Goal: Information Seeking & Learning: Learn about a topic

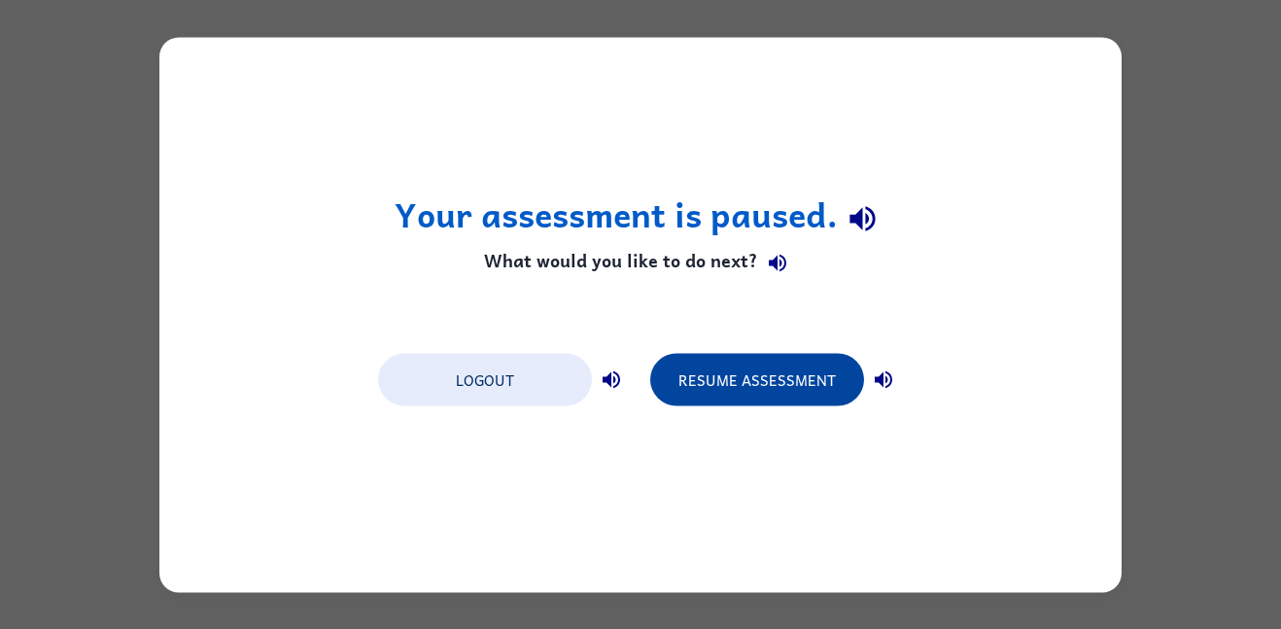
click at [745, 370] on button "Resume Assessment" at bounding box center [757, 379] width 214 height 52
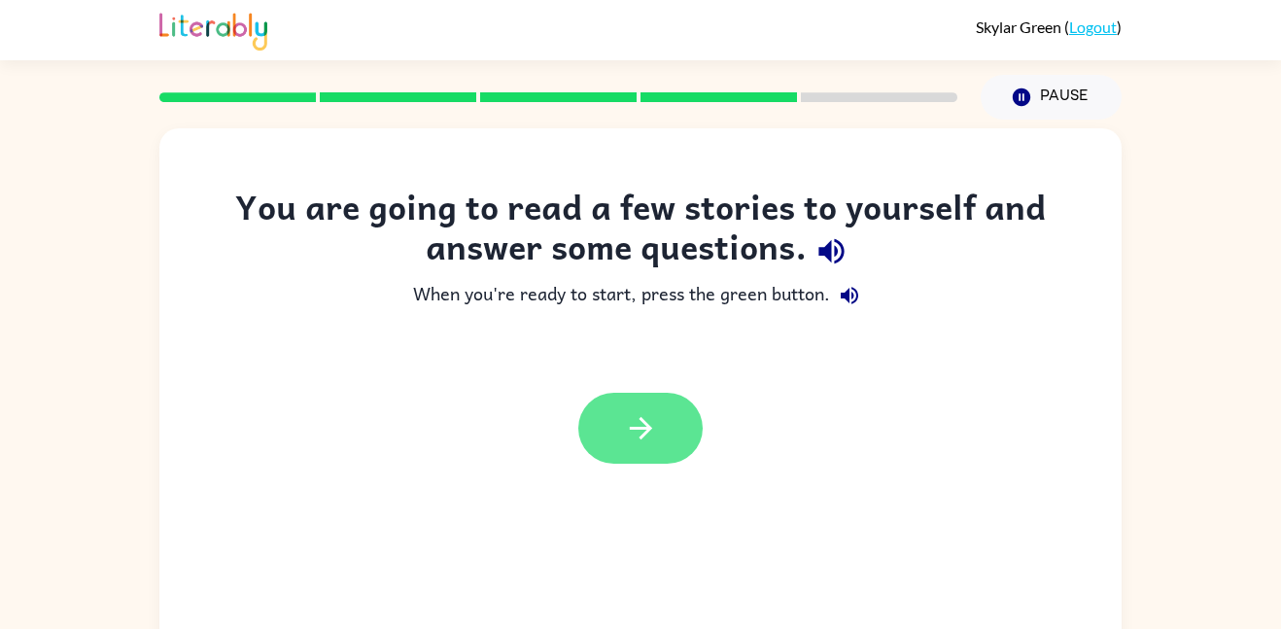
click at [678, 428] on button "button" at bounding box center [640, 428] width 124 height 71
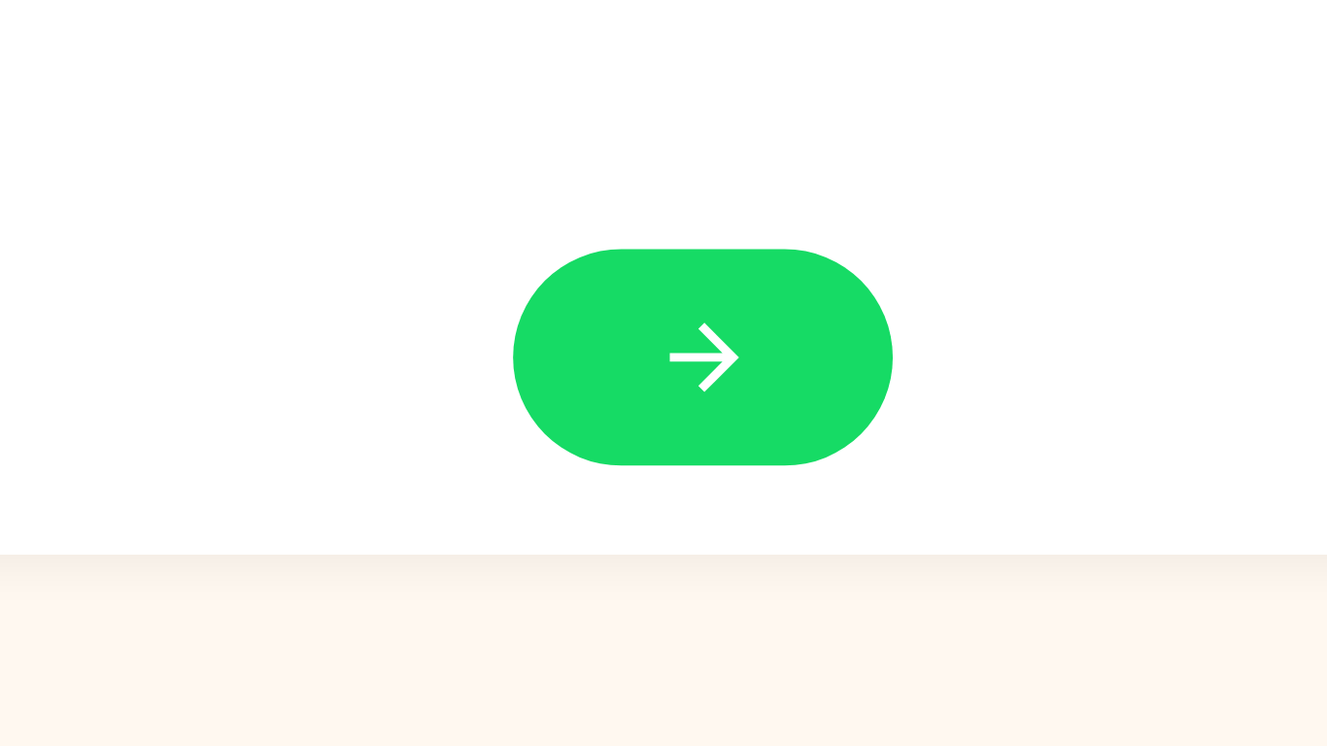
scroll to position [624, 0]
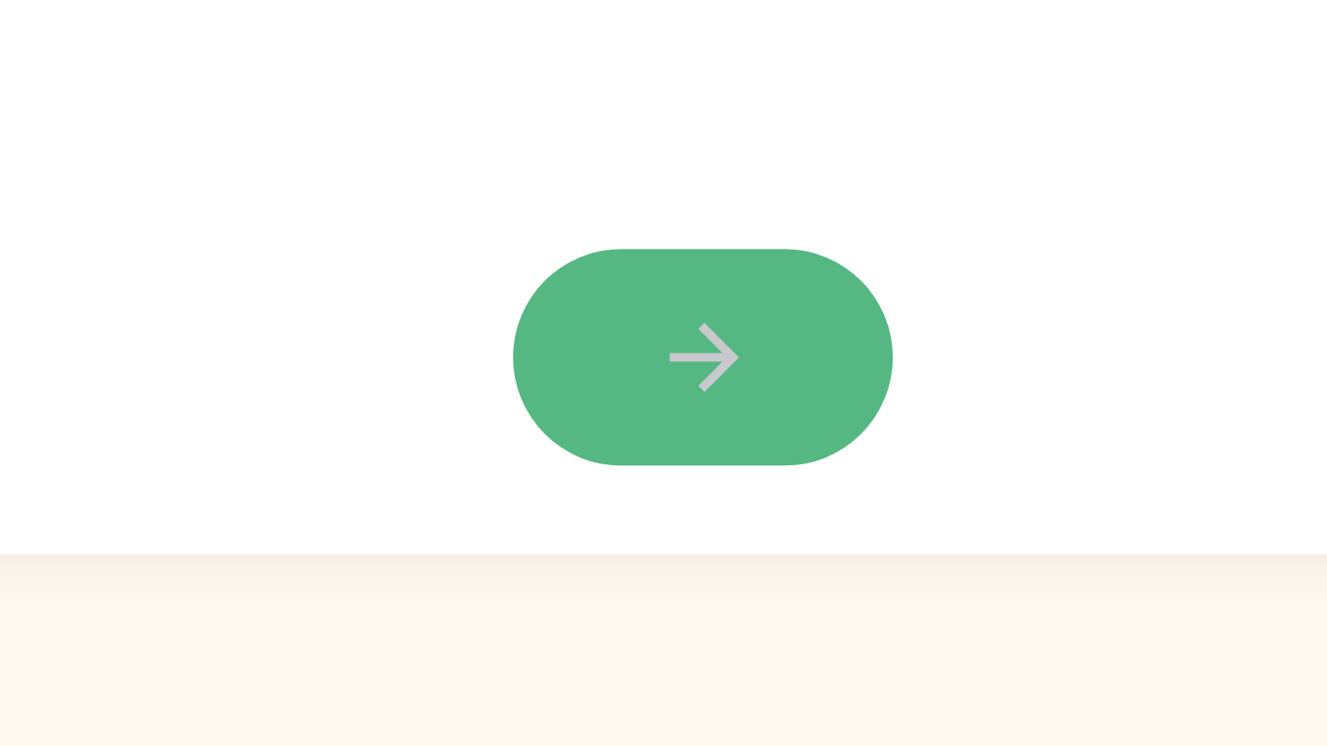
click at [624, 628] on button "button" at bounding box center [664, 618] width 124 height 71
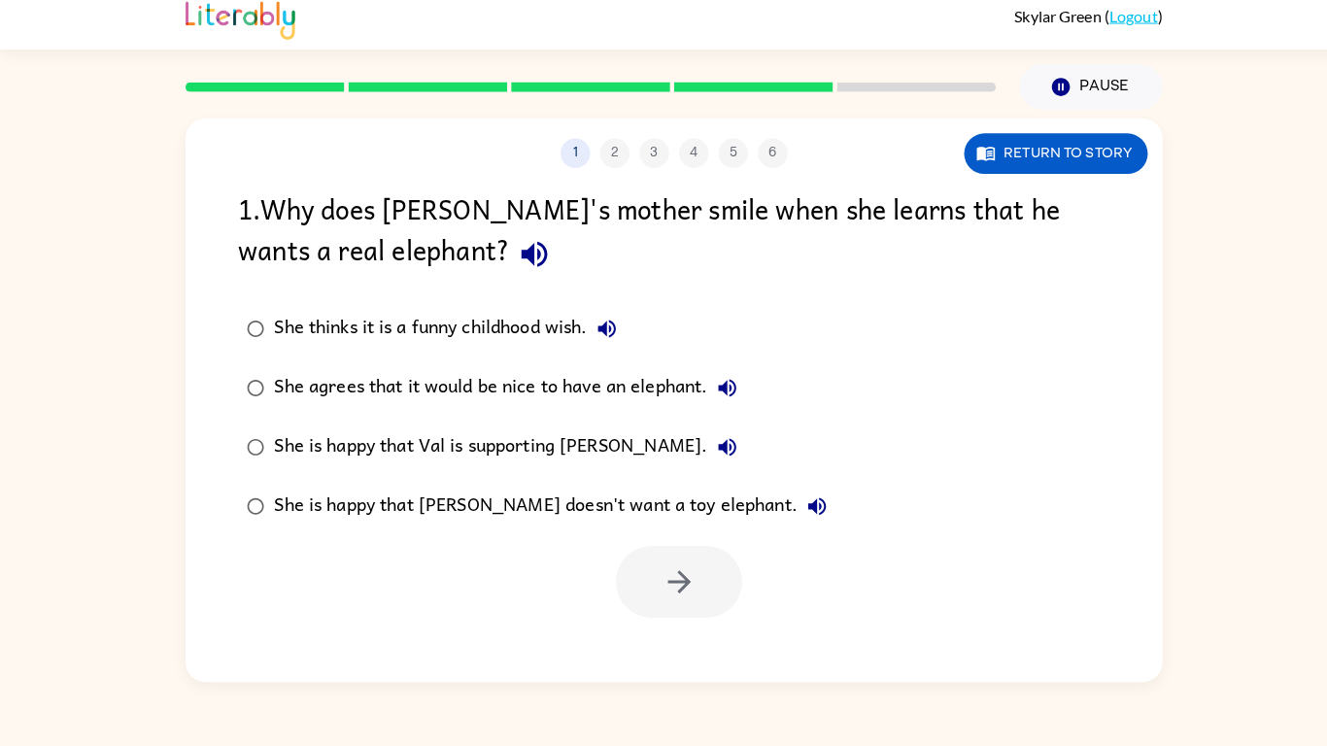
scroll to position [0, 0]
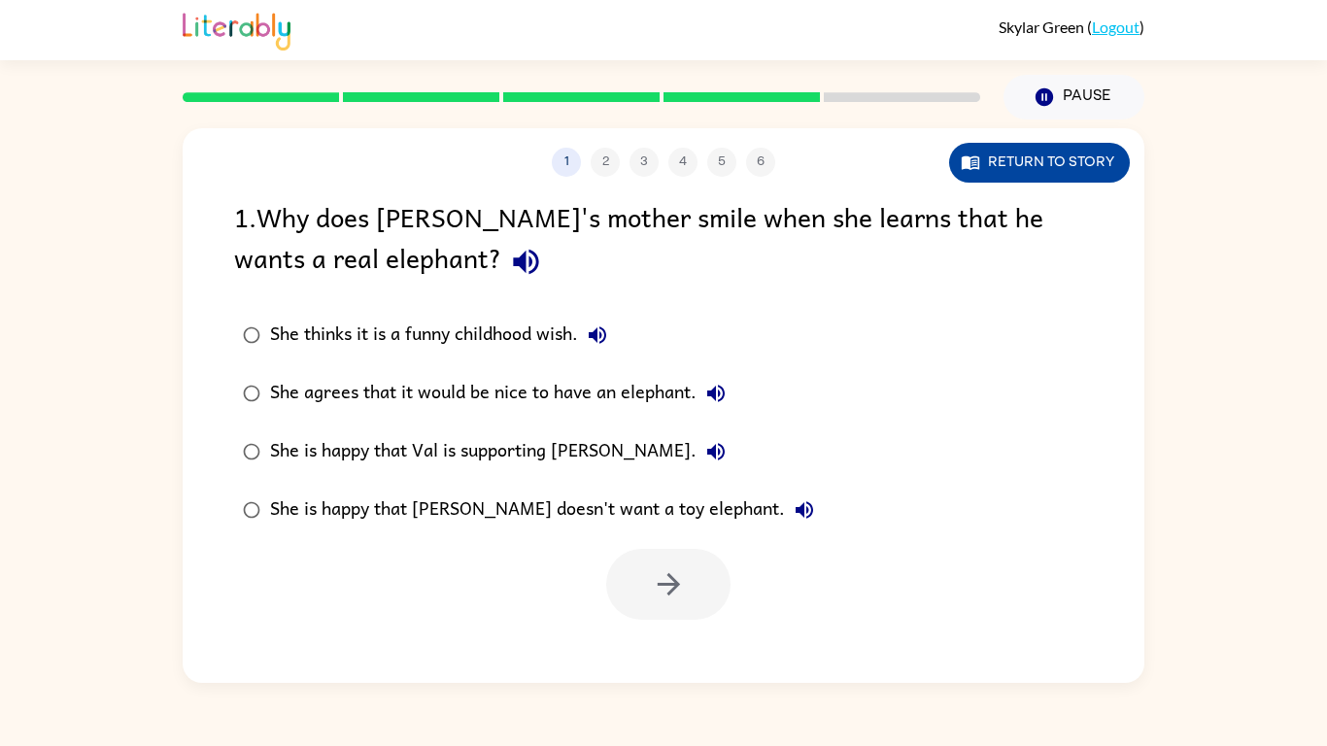
click at [1008, 160] on button "Return to story" at bounding box center [1039, 163] width 181 height 40
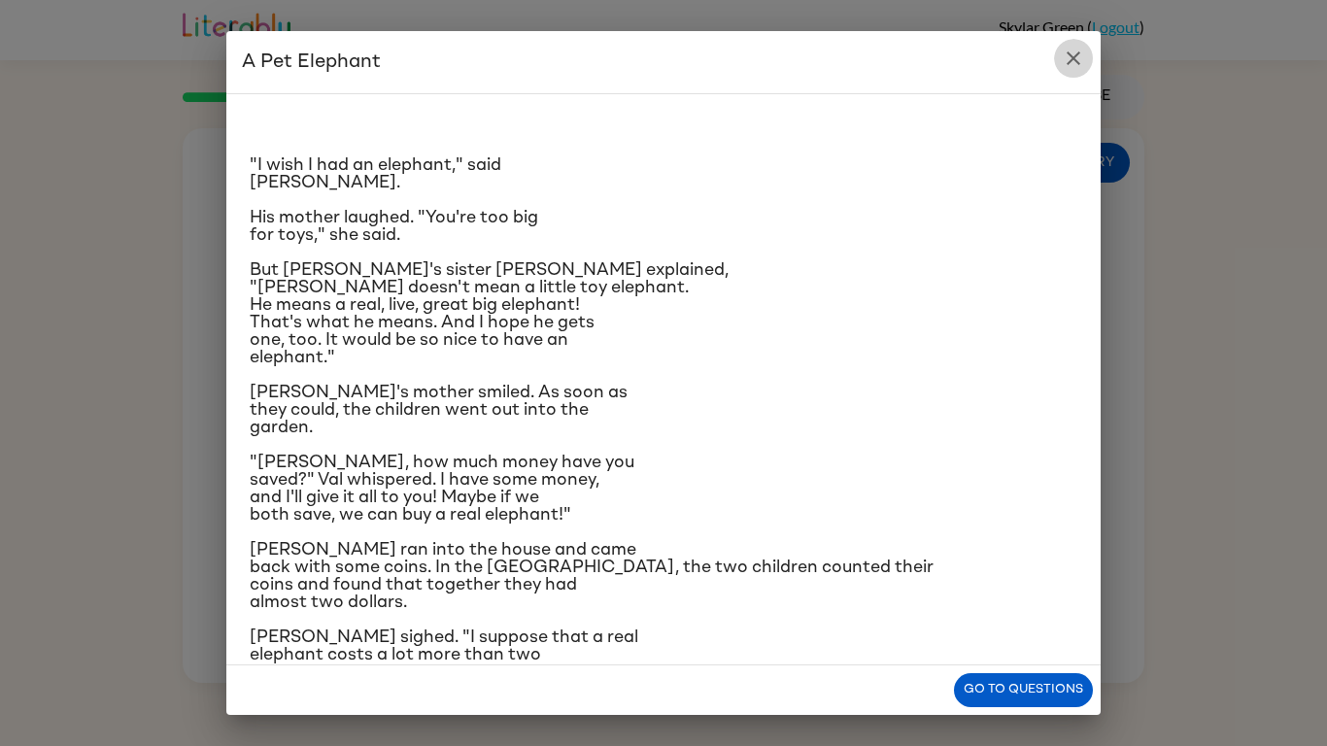
click at [1072, 73] on button "close" at bounding box center [1073, 58] width 39 height 39
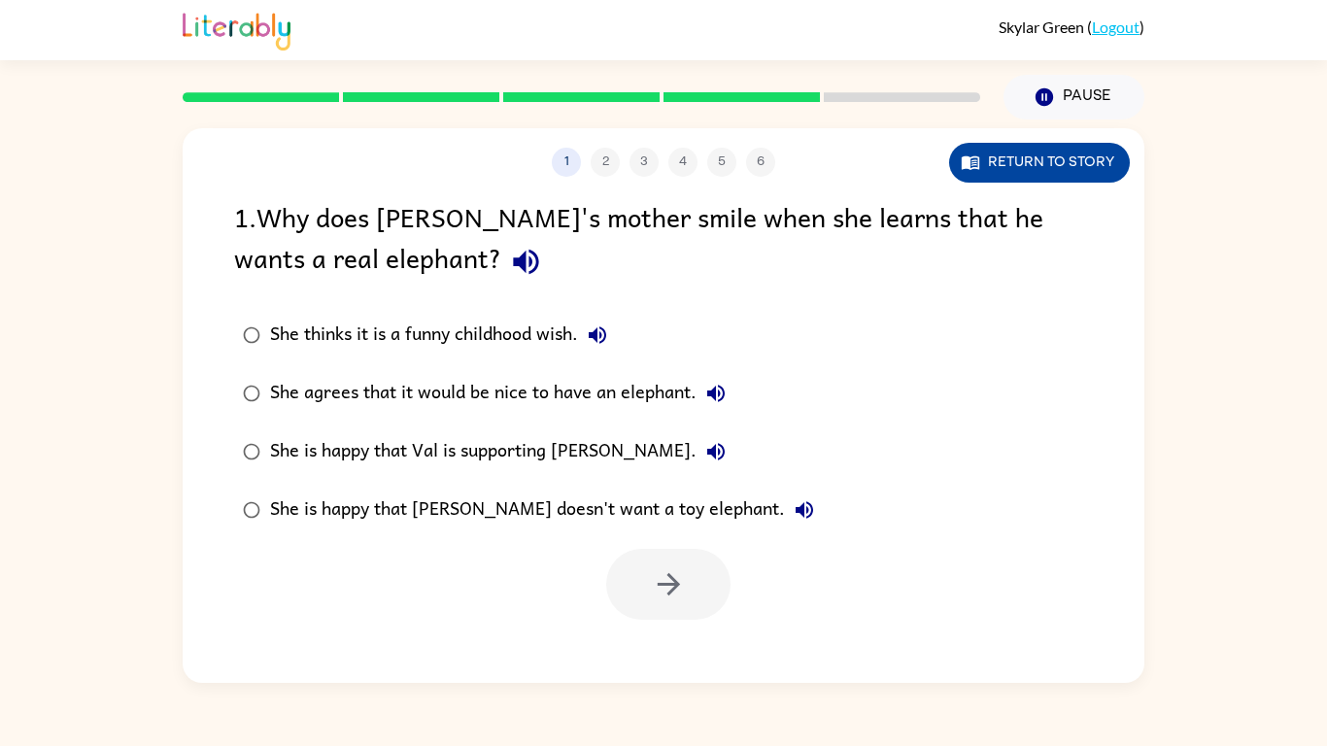
click at [975, 174] on button "Return to story" at bounding box center [1039, 163] width 181 height 40
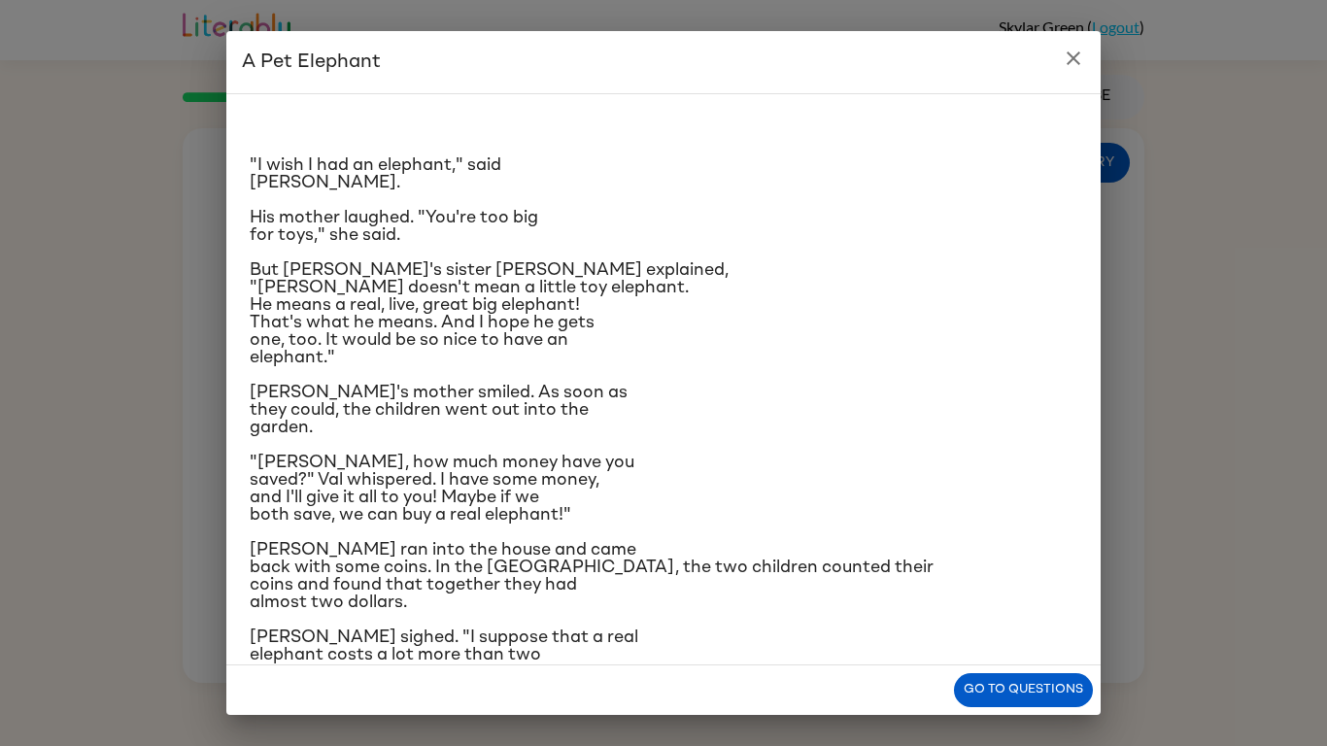
click at [406, 562] on span "[PERSON_NAME] ran into the house and came back with some coins. In the [GEOGRAP…" at bounding box center [592, 576] width 684 height 70
click at [1021, 29] on div "A Pet Elephant "I wish I had an elephant," said [PERSON_NAME]. His mother laugh…" at bounding box center [663, 373] width 1327 height 746
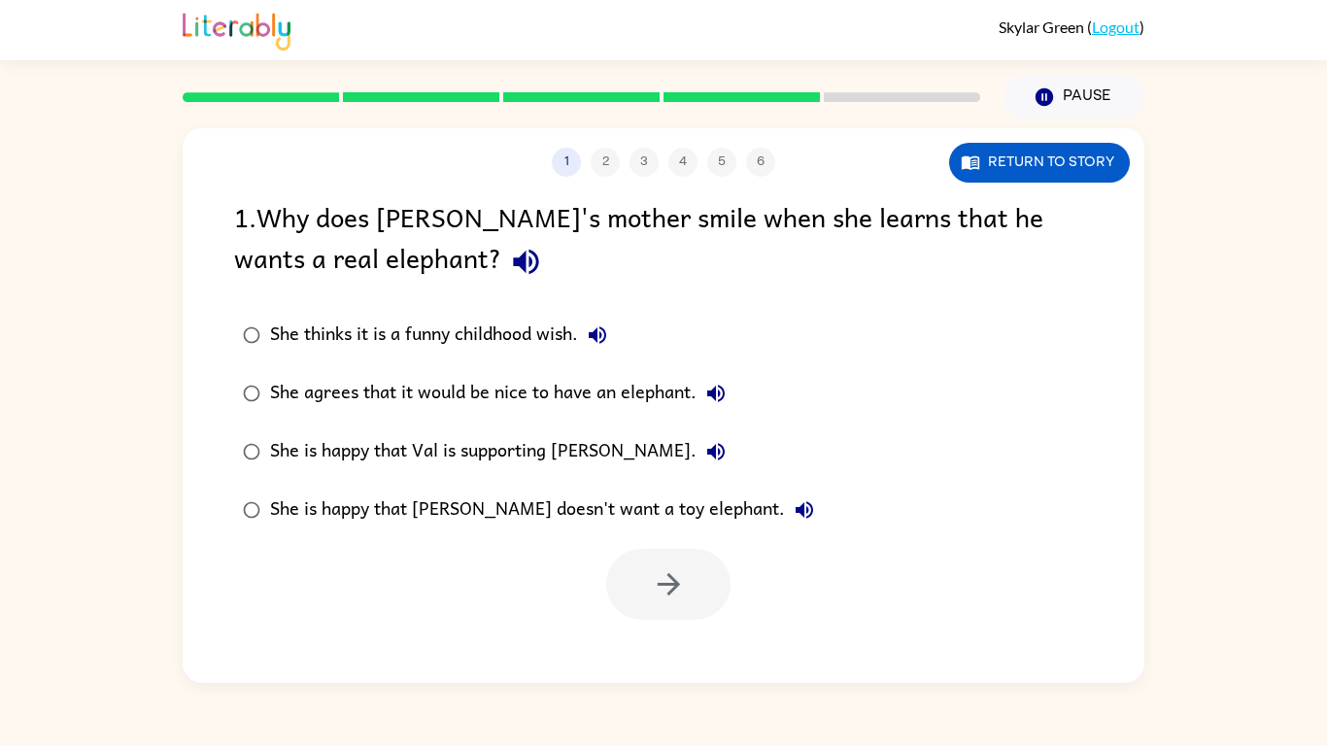
click at [514, 451] on div "She is happy that Val is supporting [PERSON_NAME]." at bounding box center [502, 451] width 465 height 39
click at [190, 464] on div "1 . Why does [PERSON_NAME]'s mother smile when she learns that he wants a real …" at bounding box center [664, 408] width 962 height 424
click at [318, 329] on div "She thinks it is a funny childhood wish." at bounding box center [443, 335] width 347 height 39
click at [370, 395] on div "She agrees that it would be nice to have an elephant." at bounding box center [502, 393] width 465 height 39
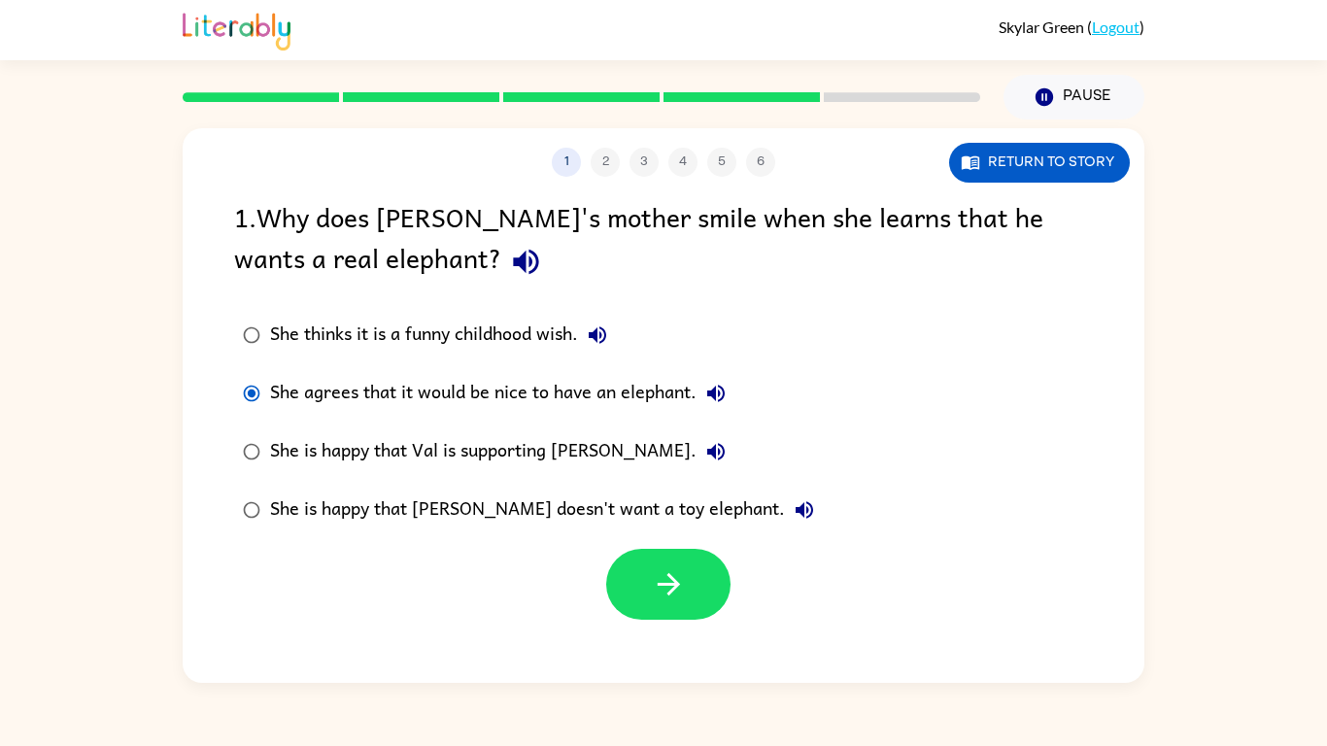
click at [599, 165] on div "1 2 3 4 5 6" at bounding box center [664, 162] width 962 height 29
click at [573, 167] on button "1" at bounding box center [566, 162] width 29 height 29
click at [528, 461] on div "She is happy that Val is supporting [PERSON_NAME]." at bounding box center [502, 451] width 465 height 39
click at [538, 537] on label "She is happy that [PERSON_NAME] doesn't want a toy elephant." at bounding box center [529, 510] width 610 height 58
click at [1054, 149] on button "Return to story" at bounding box center [1039, 163] width 181 height 40
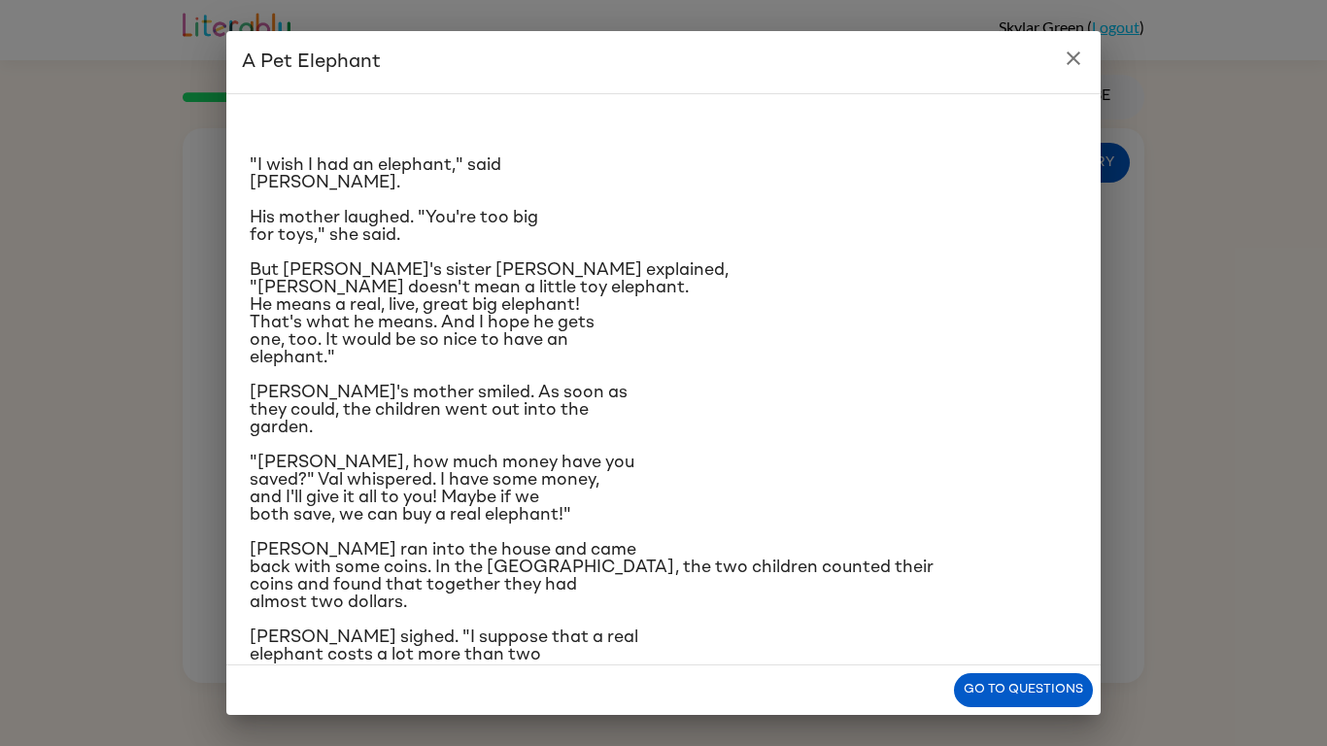
click at [1078, 74] on button "close" at bounding box center [1073, 58] width 39 height 39
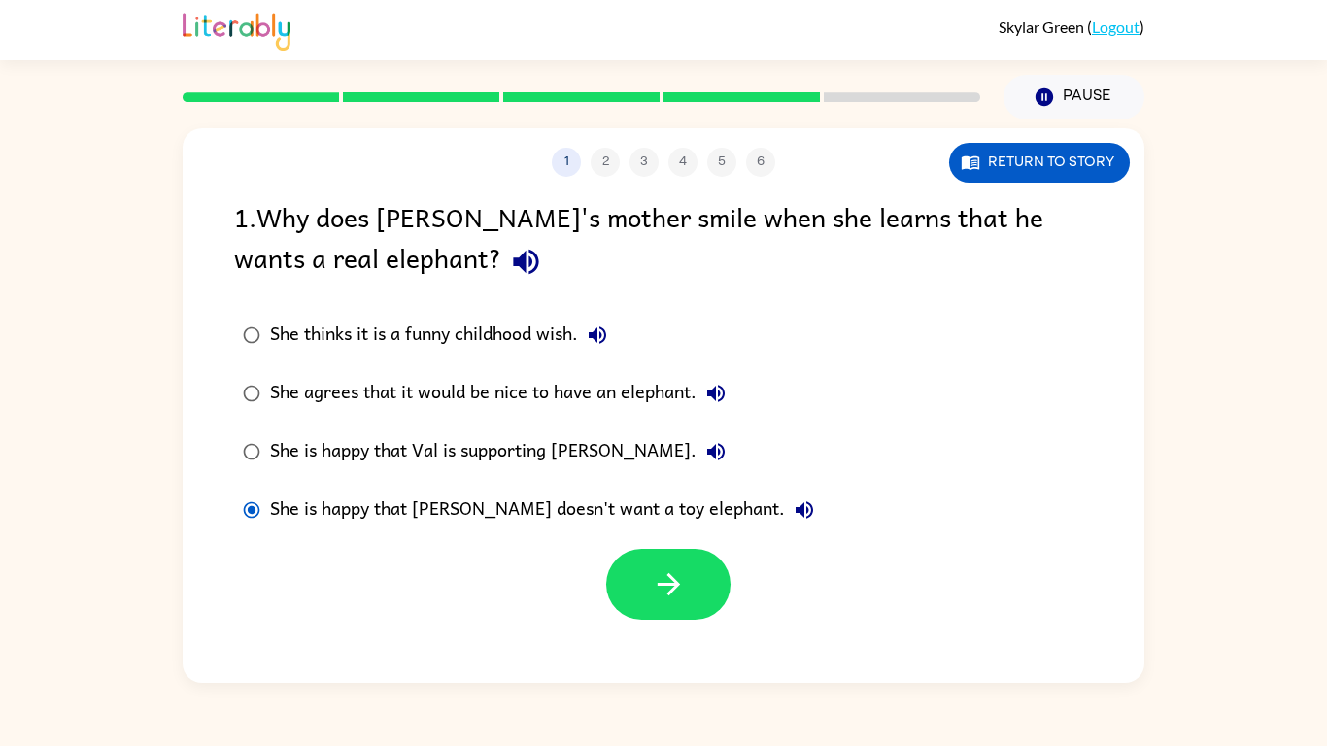
click at [567, 440] on div "She is happy that Val is supporting [PERSON_NAME]." at bounding box center [502, 451] width 465 height 39
click at [602, 511] on div "She is happy that [PERSON_NAME] doesn't want a toy elephant." at bounding box center [547, 510] width 554 height 39
click at [507, 410] on div "She agrees that it would be nice to have an elephant." at bounding box center [502, 393] width 465 height 39
click at [673, 563] on button "button" at bounding box center [668, 584] width 124 height 71
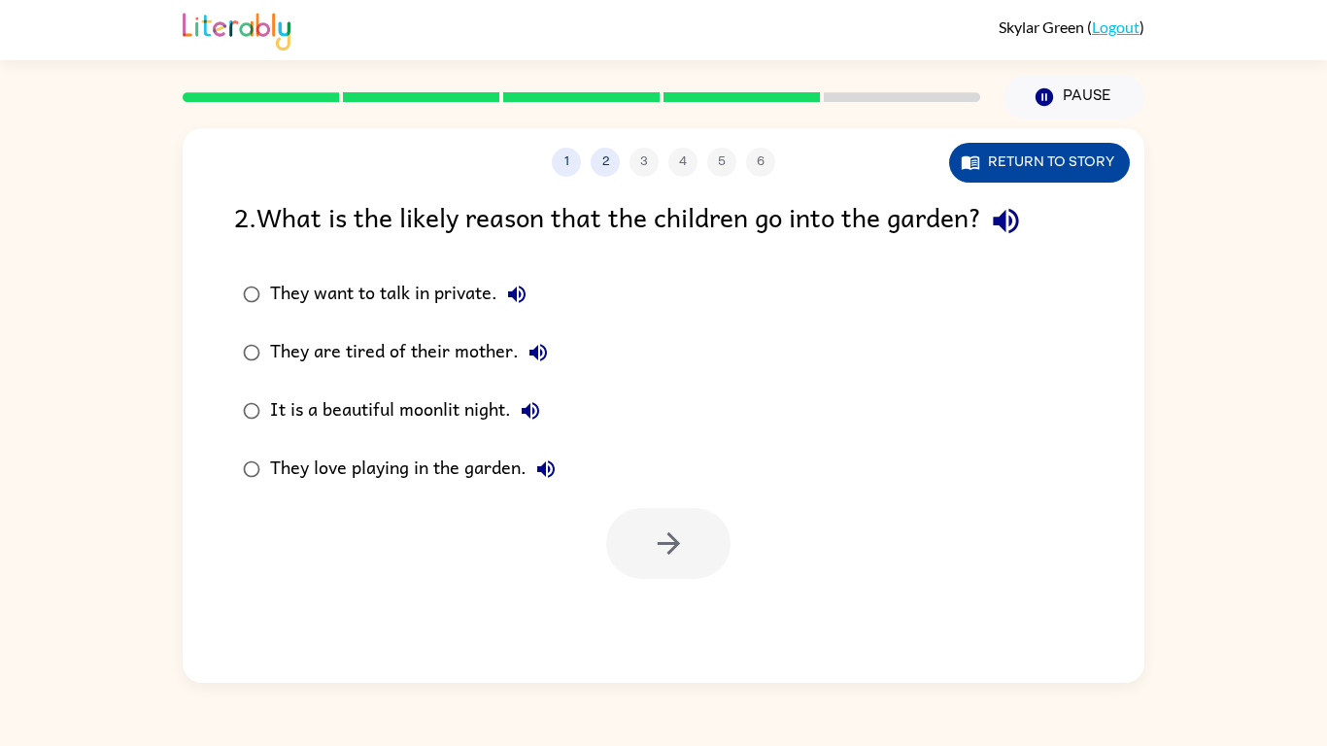
click at [1004, 150] on button "Return to story" at bounding box center [1039, 163] width 181 height 40
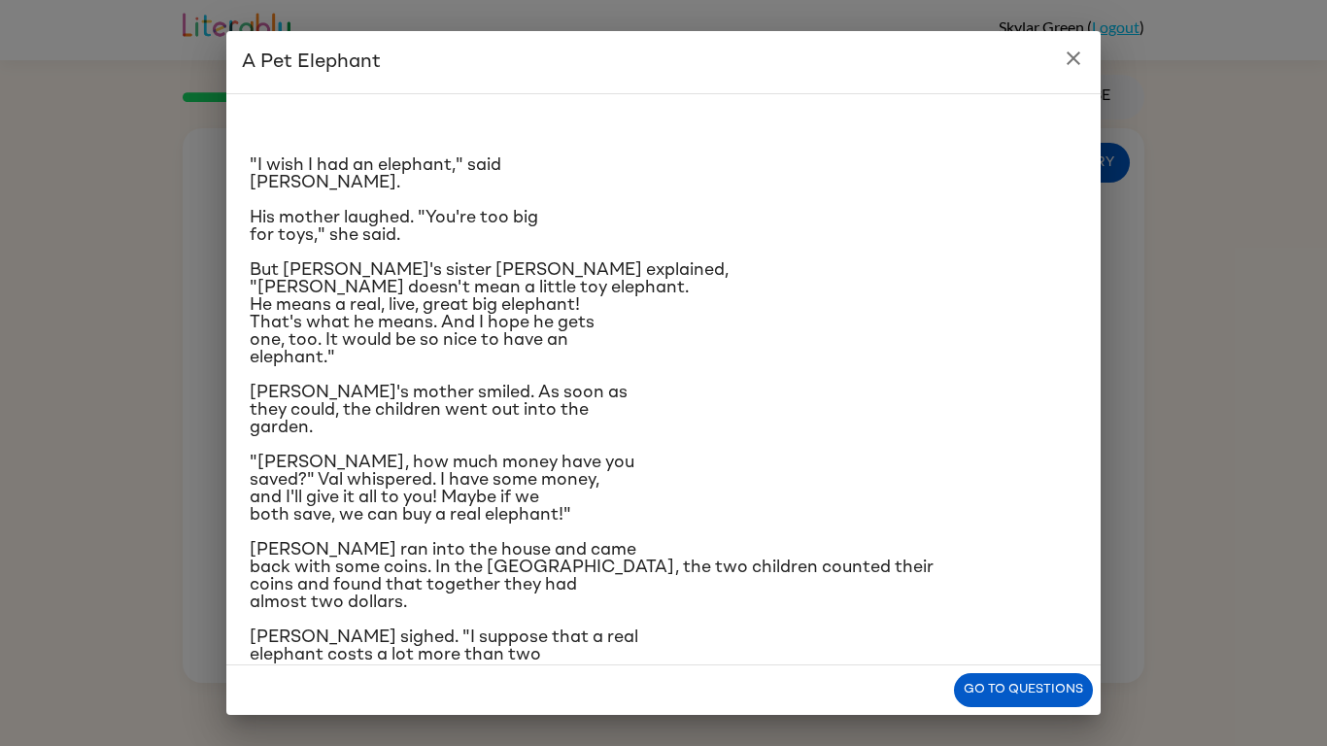
click at [993, 628] on div "Go to questions" at bounding box center [663, 691] width 875 height 50
click at [1002, 628] on button "Go to questions" at bounding box center [1023, 690] width 139 height 34
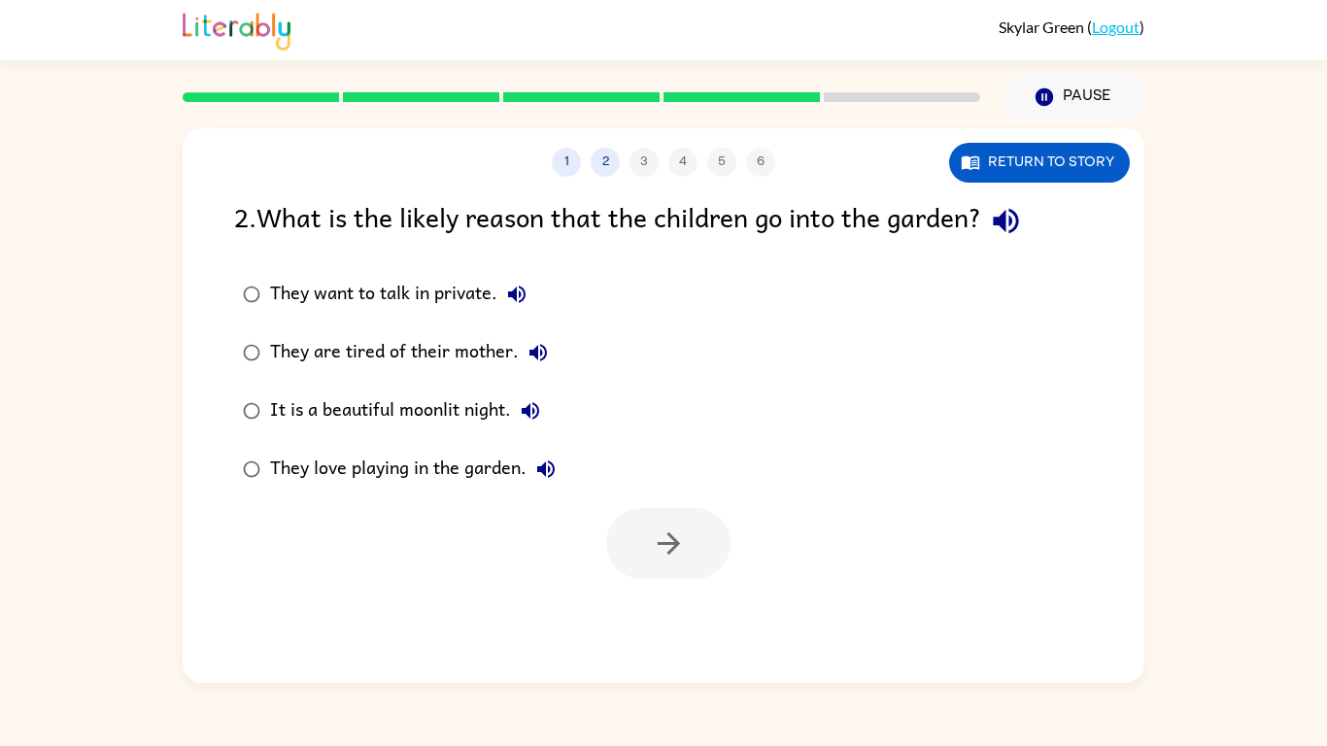
click at [368, 330] on label "They are tired of their mother." at bounding box center [400, 353] width 352 height 58
click at [476, 437] on label "It is a beautiful moonlit night." at bounding box center [400, 411] width 352 height 58
click at [475, 296] on div "They want to talk in private." at bounding box center [403, 294] width 266 height 39
click at [698, 543] on button "button" at bounding box center [668, 543] width 124 height 71
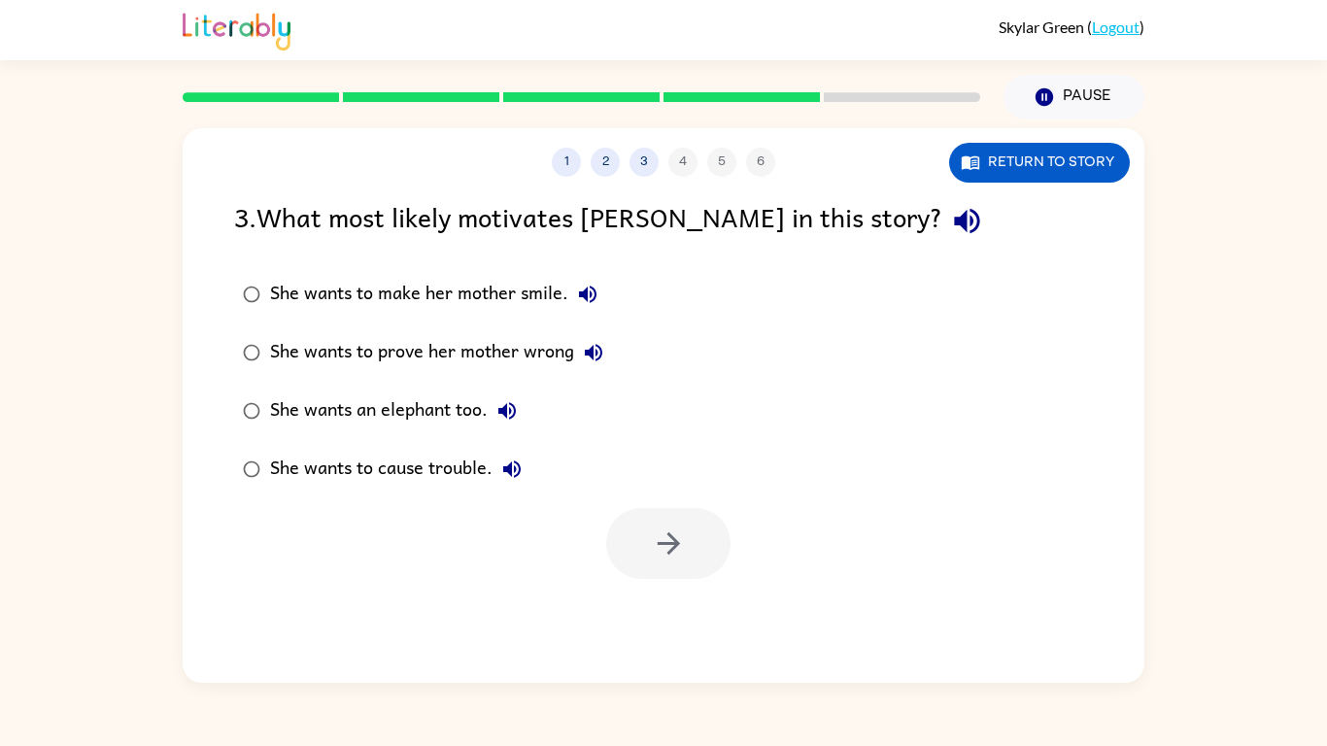
click at [529, 311] on div "She wants to make her mother smile." at bounding box center [438, 294] width 337 height 39
click at [959, 192] on div "1 2 3 4 5 6 Return to story 3 . What most likely motivates [PERSON_NAME] in thi…" at bounding box center [664, 405] width 962 height 555
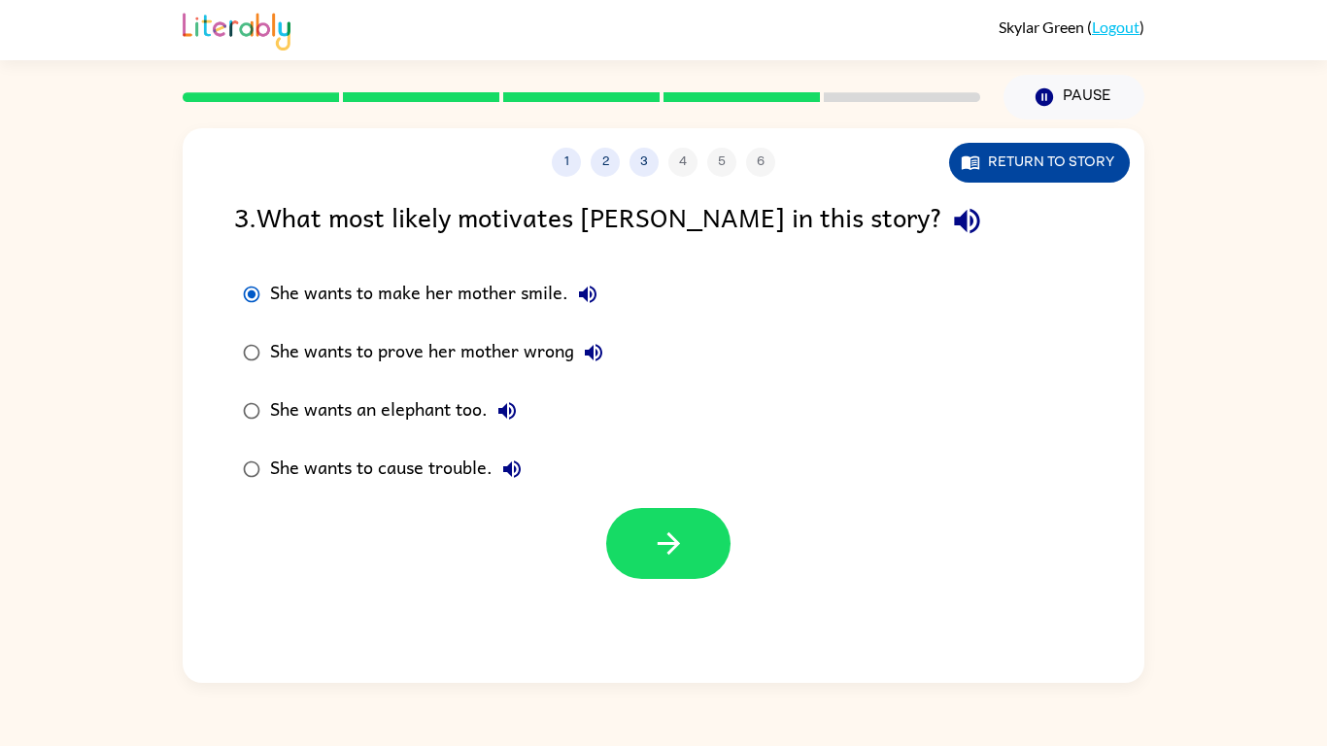
click at [991, 149] on button "Return to story" at bounding box center [1039, 163] width 181 height 40
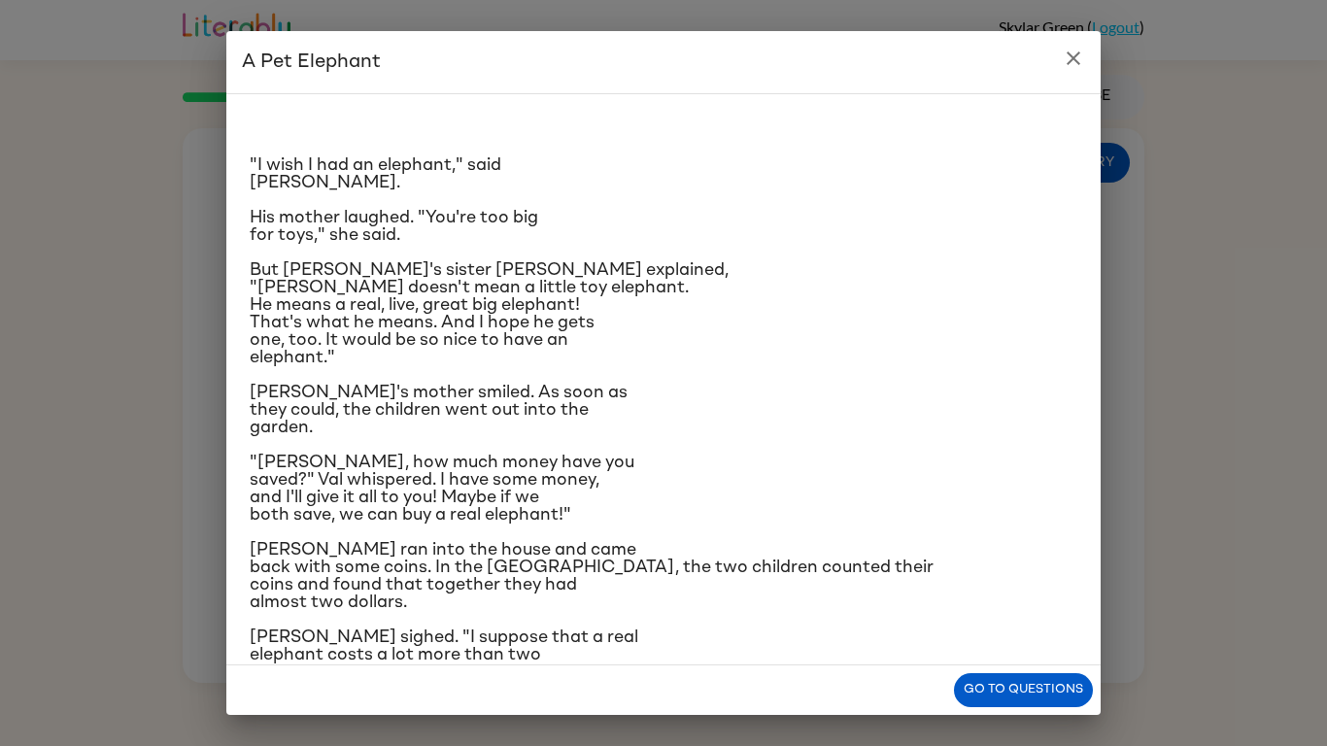
click at [1058, 67] on button "close" at bounding box center [1073, 58] width 39 height 39
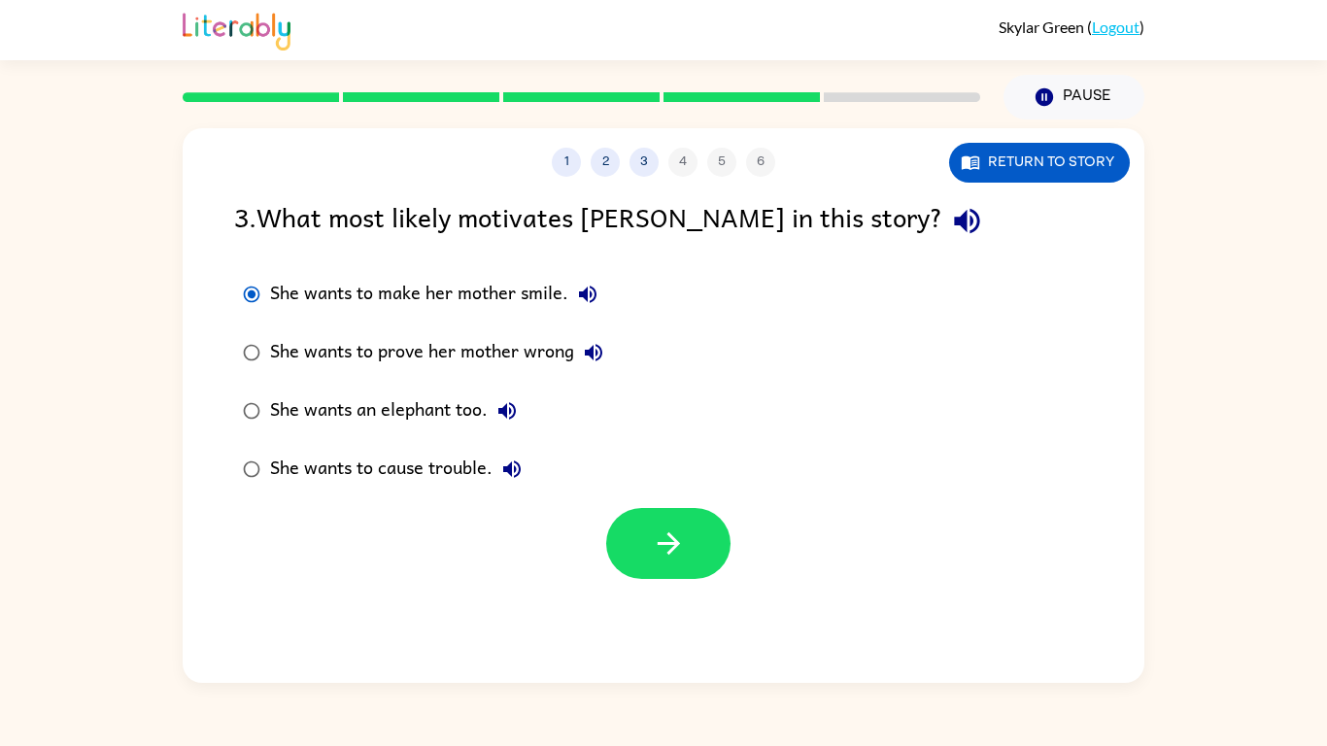
click at [512, 343] on div "She wants to prove her mother wrong" at bounding box center [441, 352] width 343 height 39
click at [1108, 170] on button "Return to story" at bounding box center [1039, 163] width 181 height 40
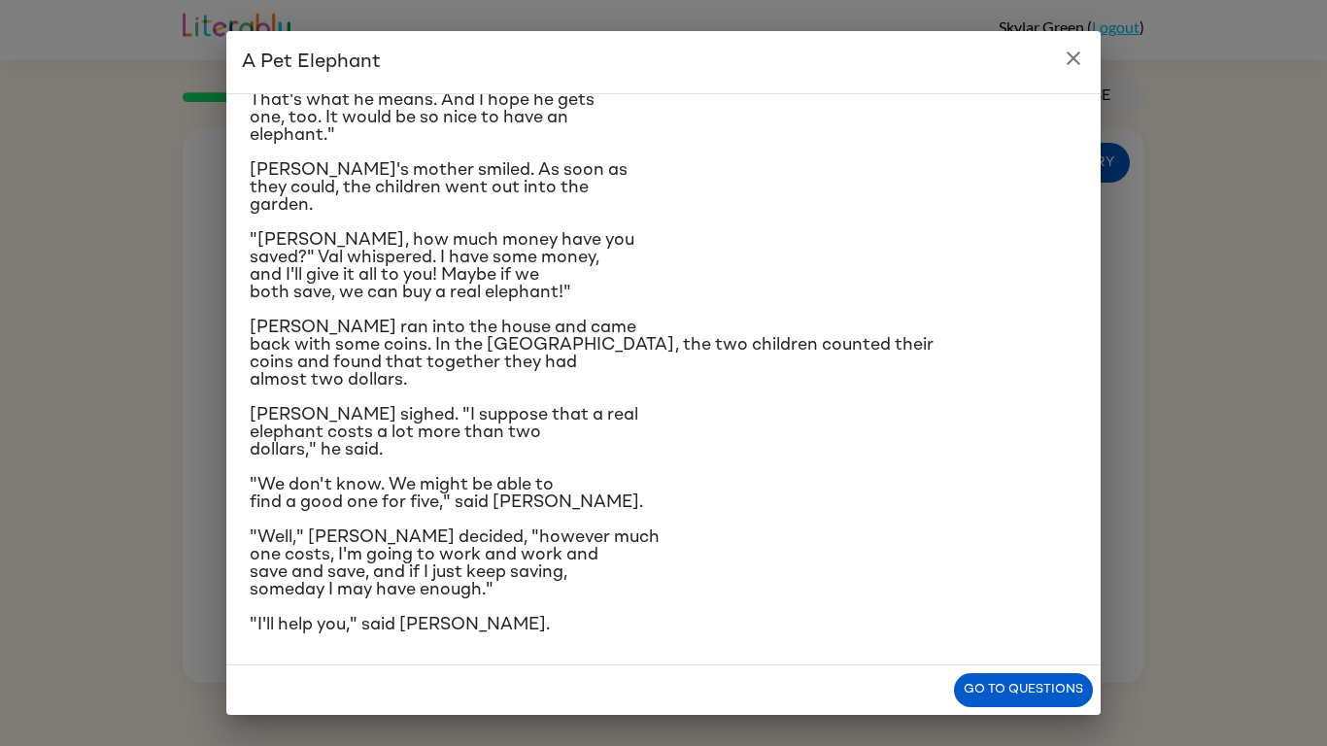
scroll to position [242, 0]
click at [1021, 628] on button "Go to questions" at bounding box center [1023, 690] width 139 height 34
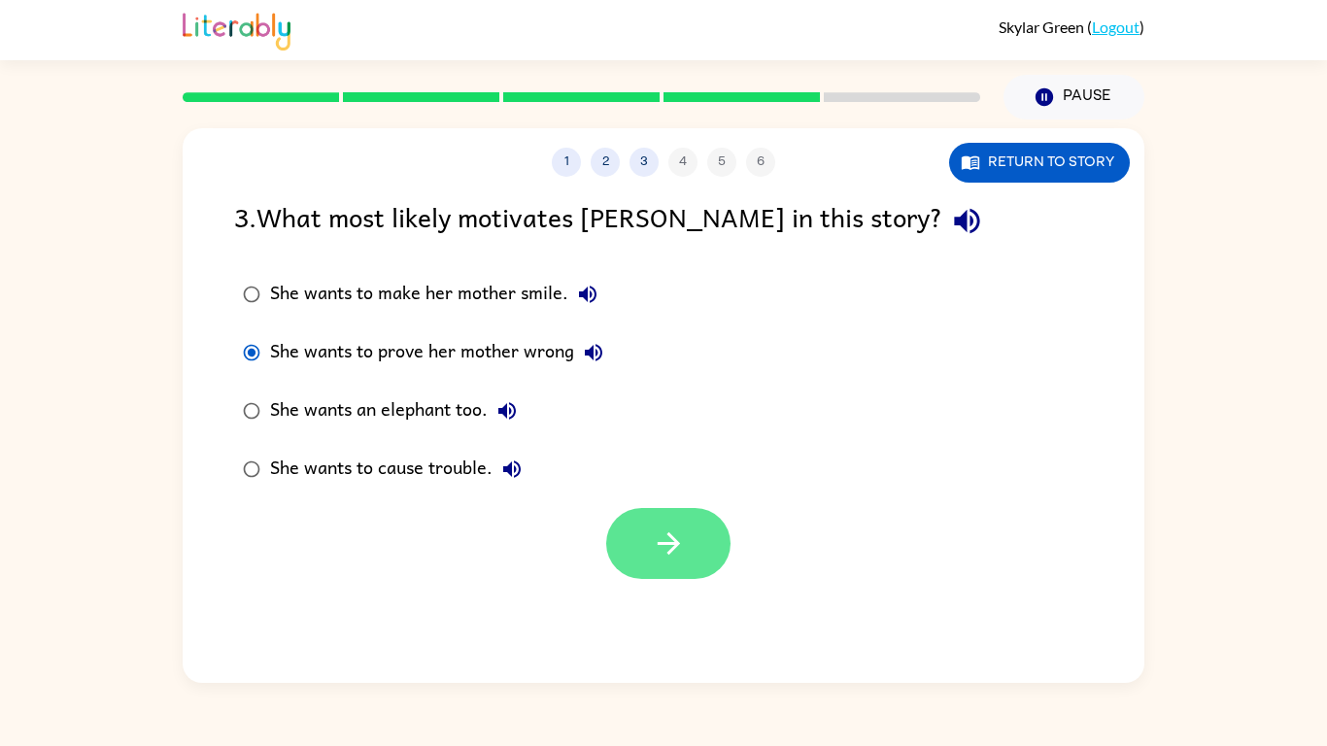
click at [666, 571] on button "button" at bounding box center [668, 543] width 124 height 71
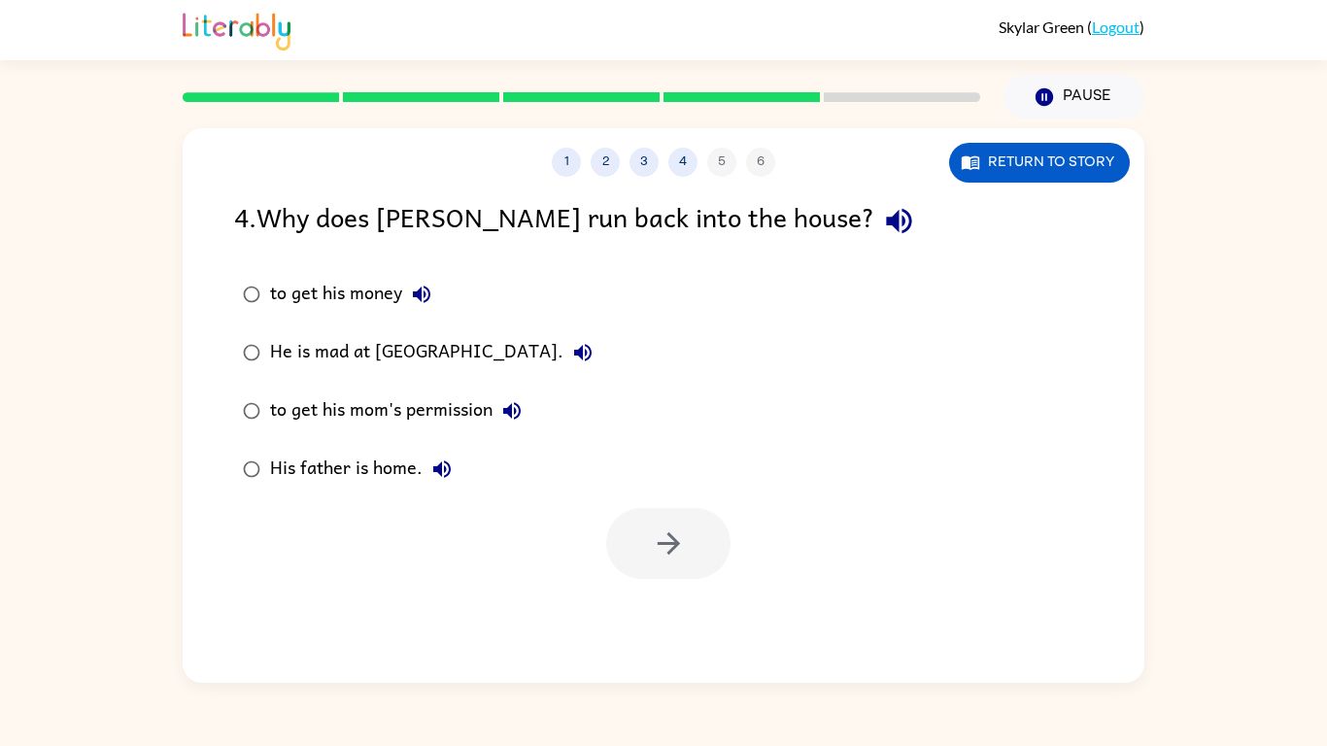
click at [314, 282] on div "to get his money" at bounding box center [355, 294] width 171 height 39
click at [974, 137] on div "1 2 3 4 5 6 Return to story" at bounding box center [664, 152] width 962 height 49
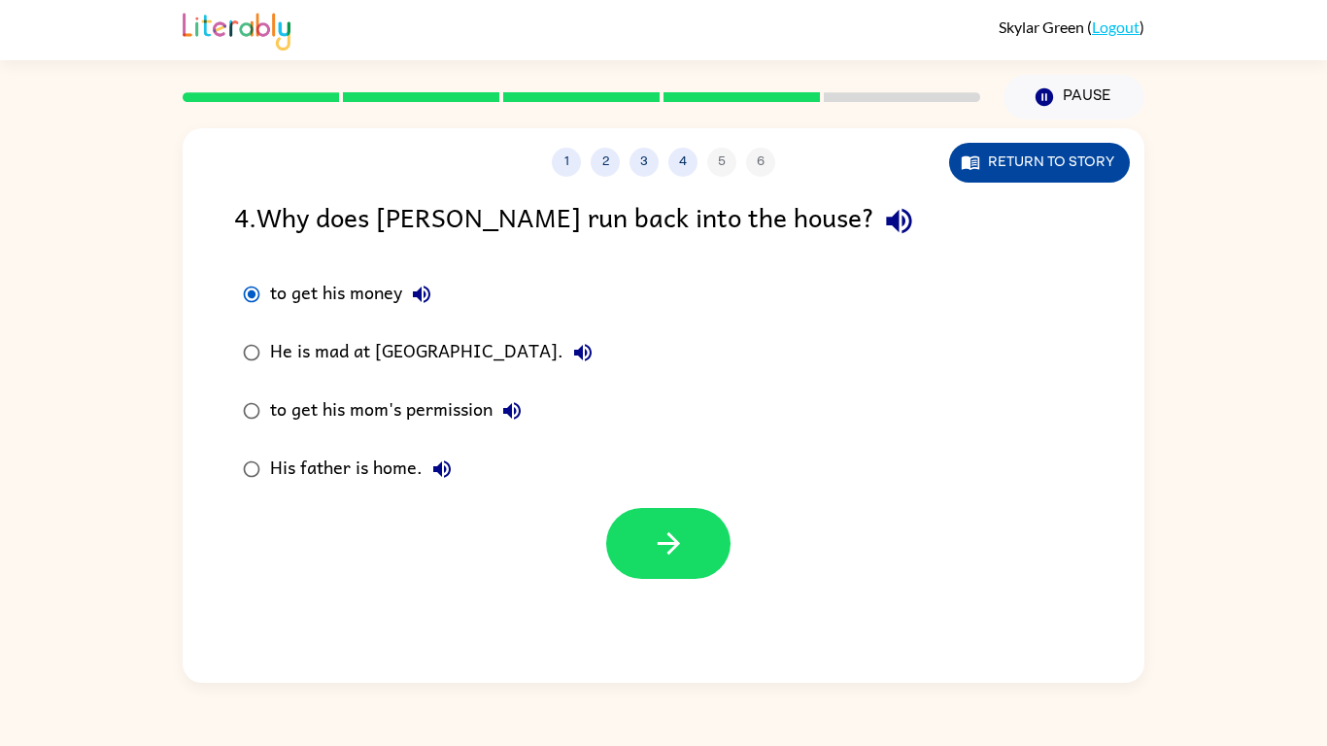
click at [1003, 146] on button "Return to story" at bounding box center [1039, 163] width 181 height 40
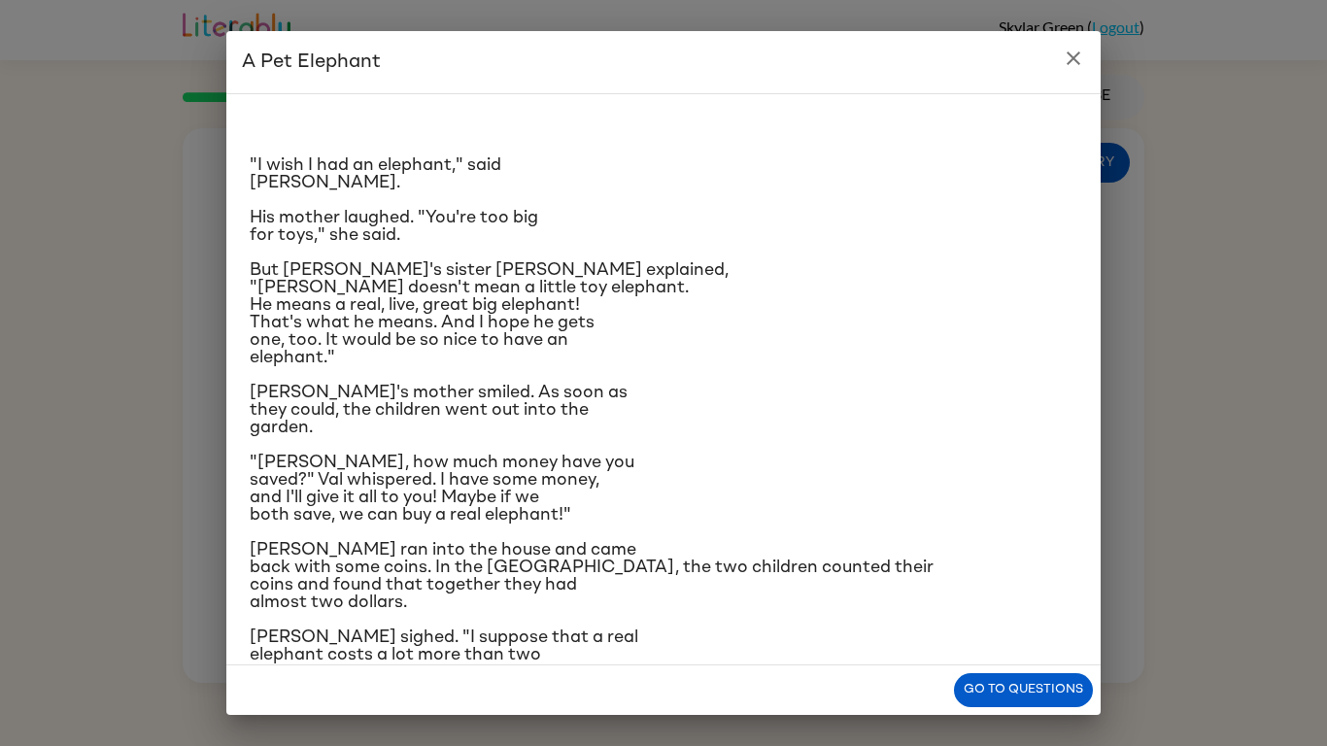
click at [1085, 52] on button "close" at bounding box center [1073, 58] width 39 height 39
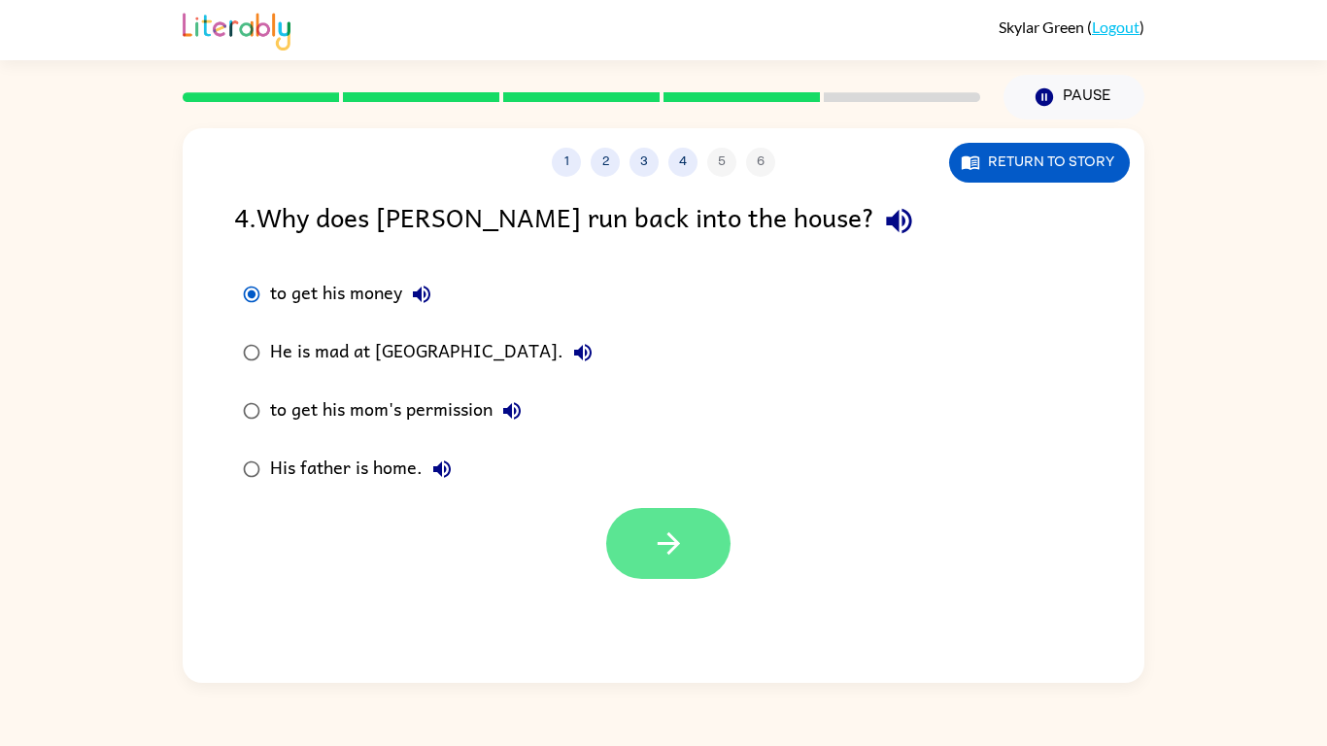
click at [695, 563] on button "button" at bounding box center [668, 543] width 124 height 71
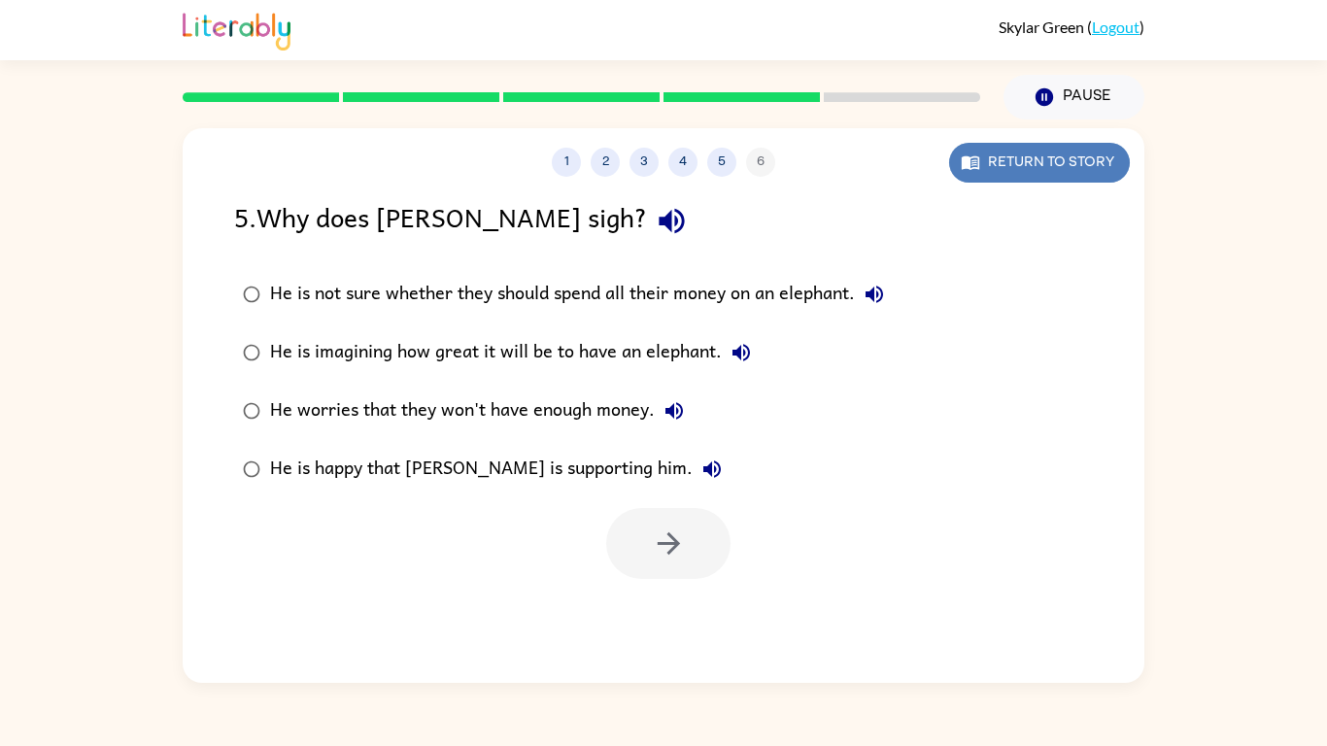
click at [966, 150] on button "Return to story" at bounding box center [1039, 163] width 181 height 40
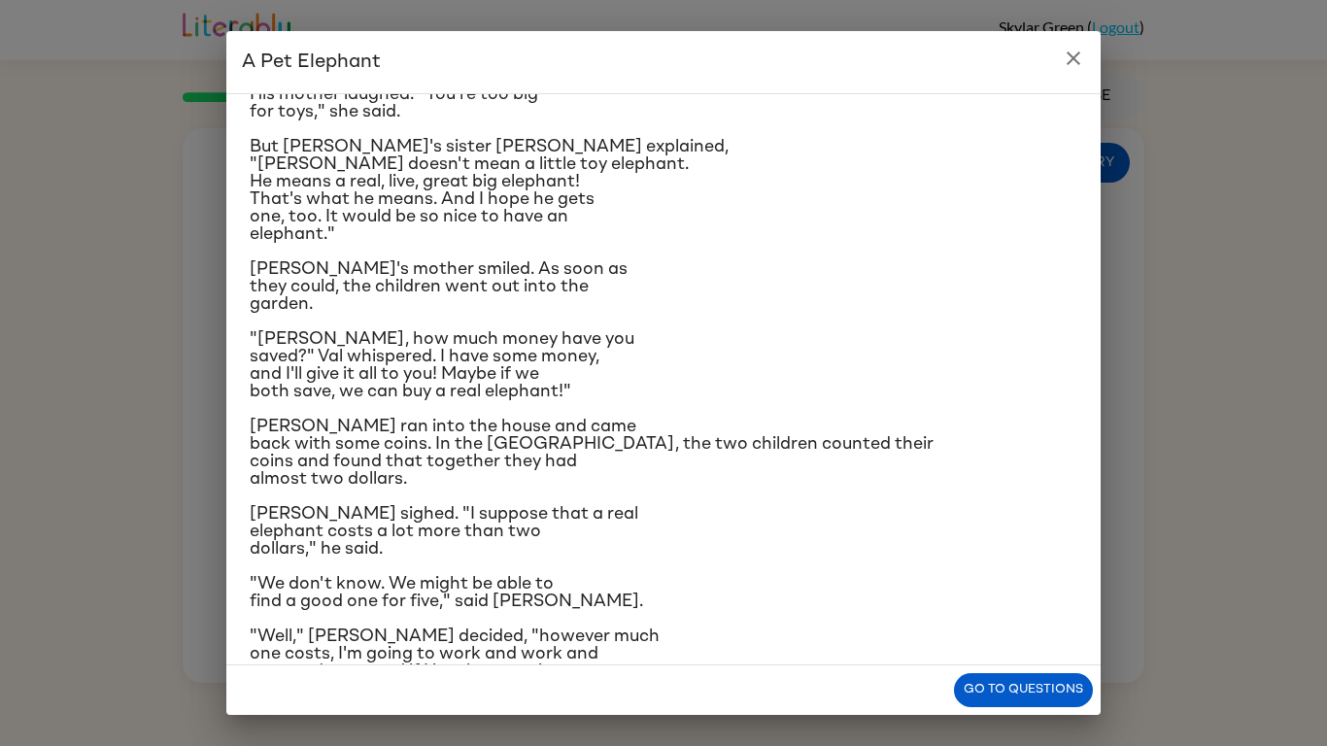
scroll to position [124, 0]
click at [1052, 628] on div "A Pet Elephant "I wish I had an elephant," said [PERSON_NAME]. His mother laugh…" at bounding box center [663, 373] width 1327 height 746
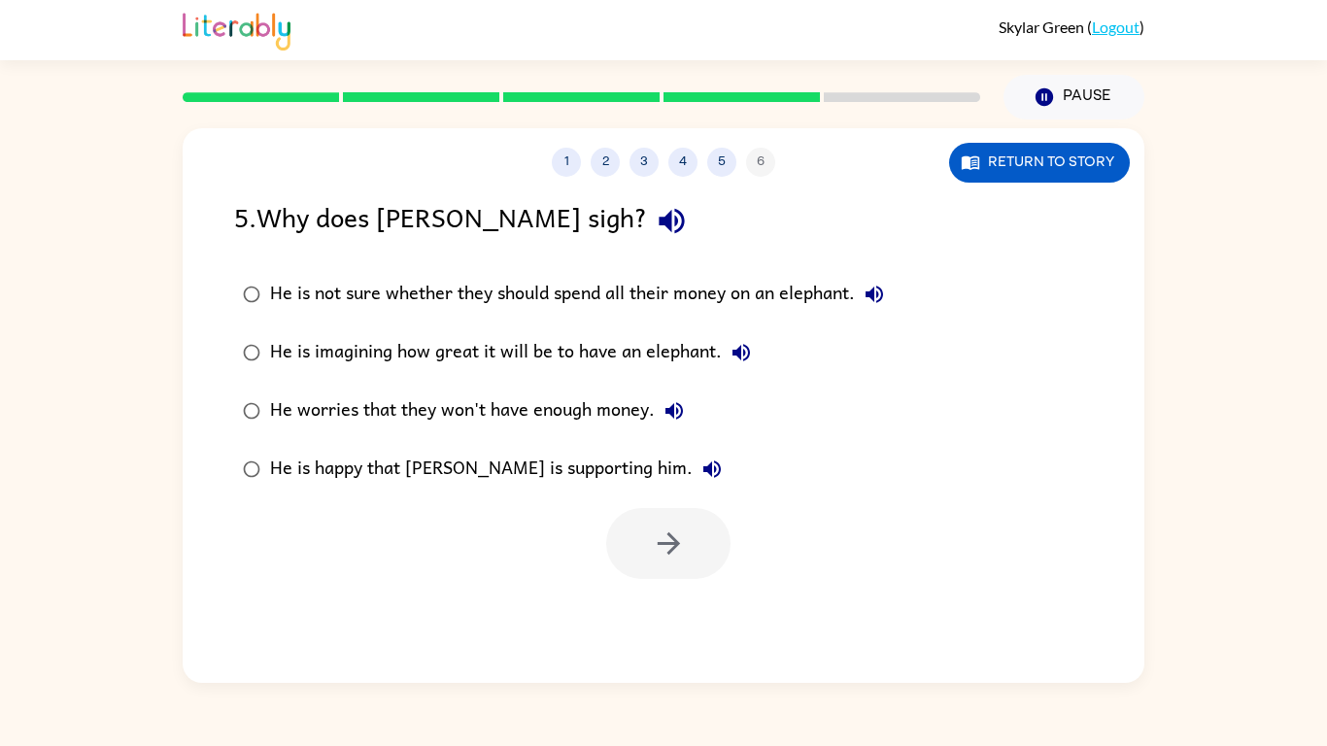
click at [567, 403] on div "He worries that they won't have enough money." at bounding box center [482, 411] width 424 height 39
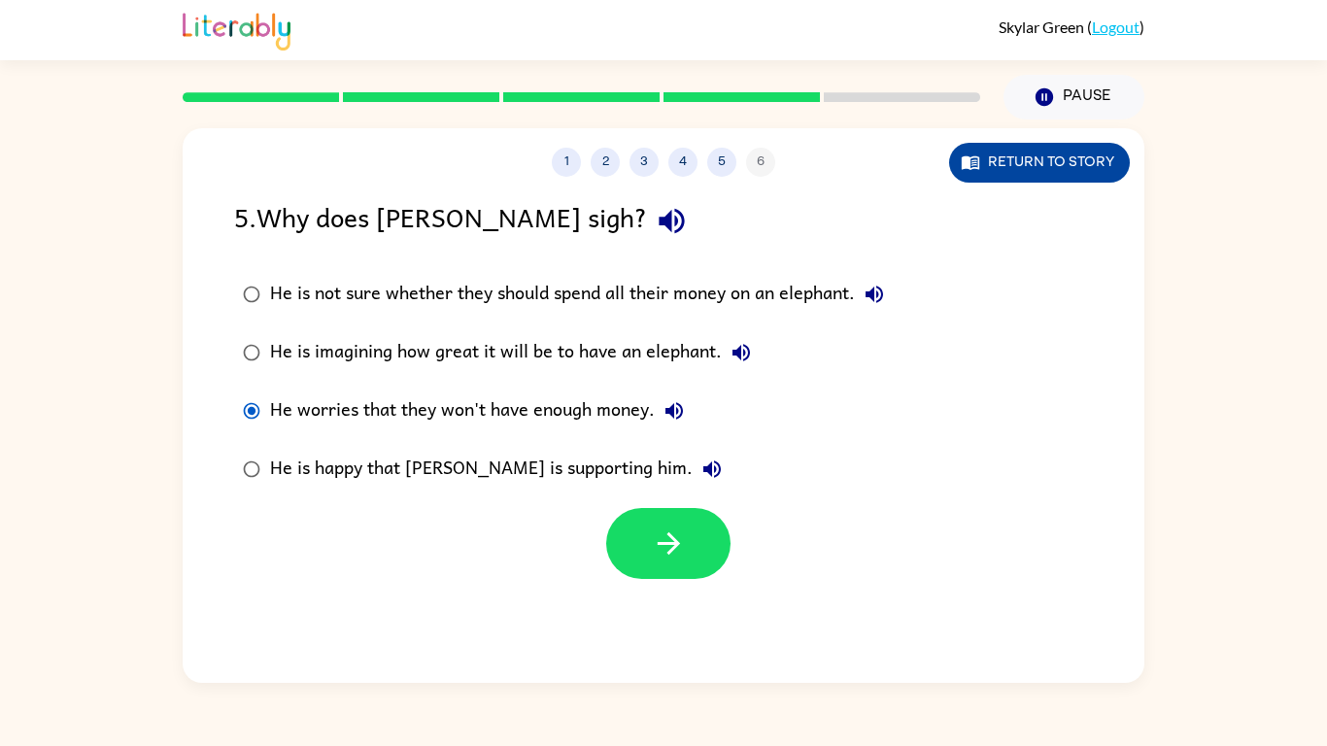
click at [990, 175] on button "Return to story" at bounding box center [1039, 163] width 181 height 40
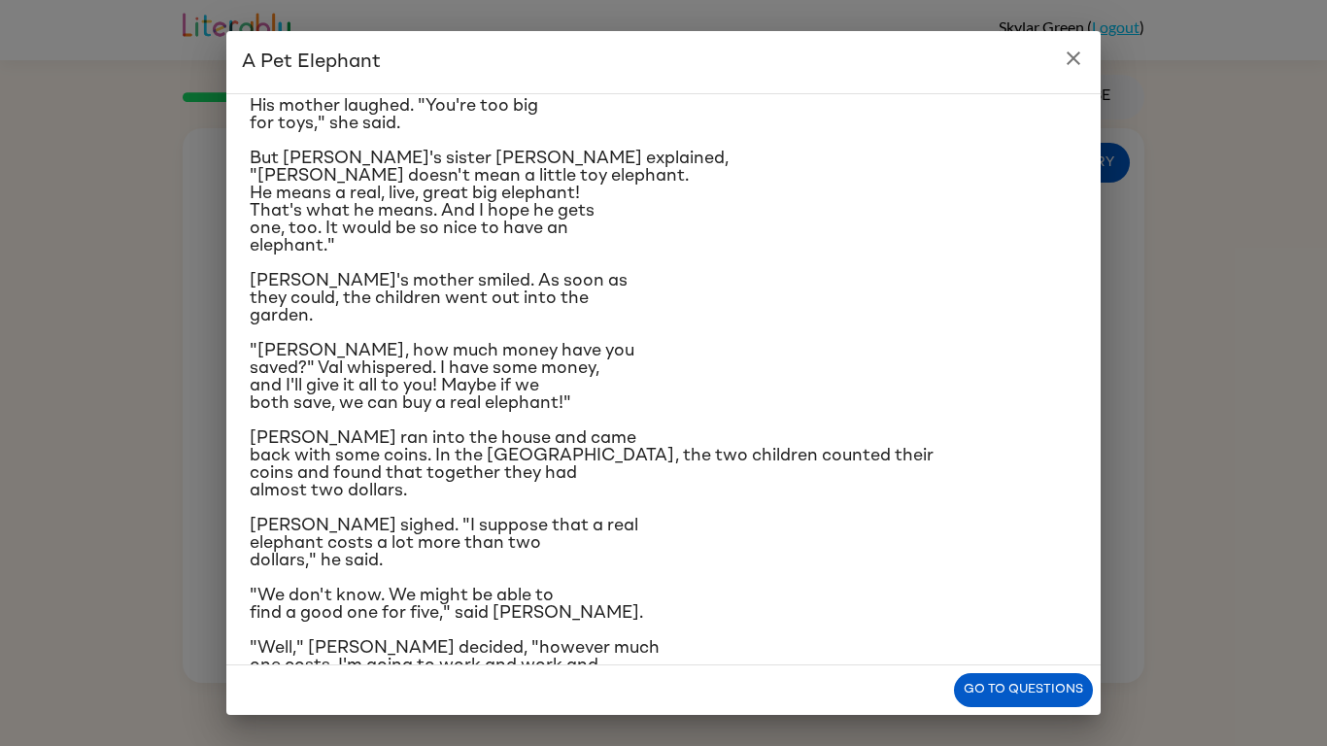
scroll to position [151, 0]
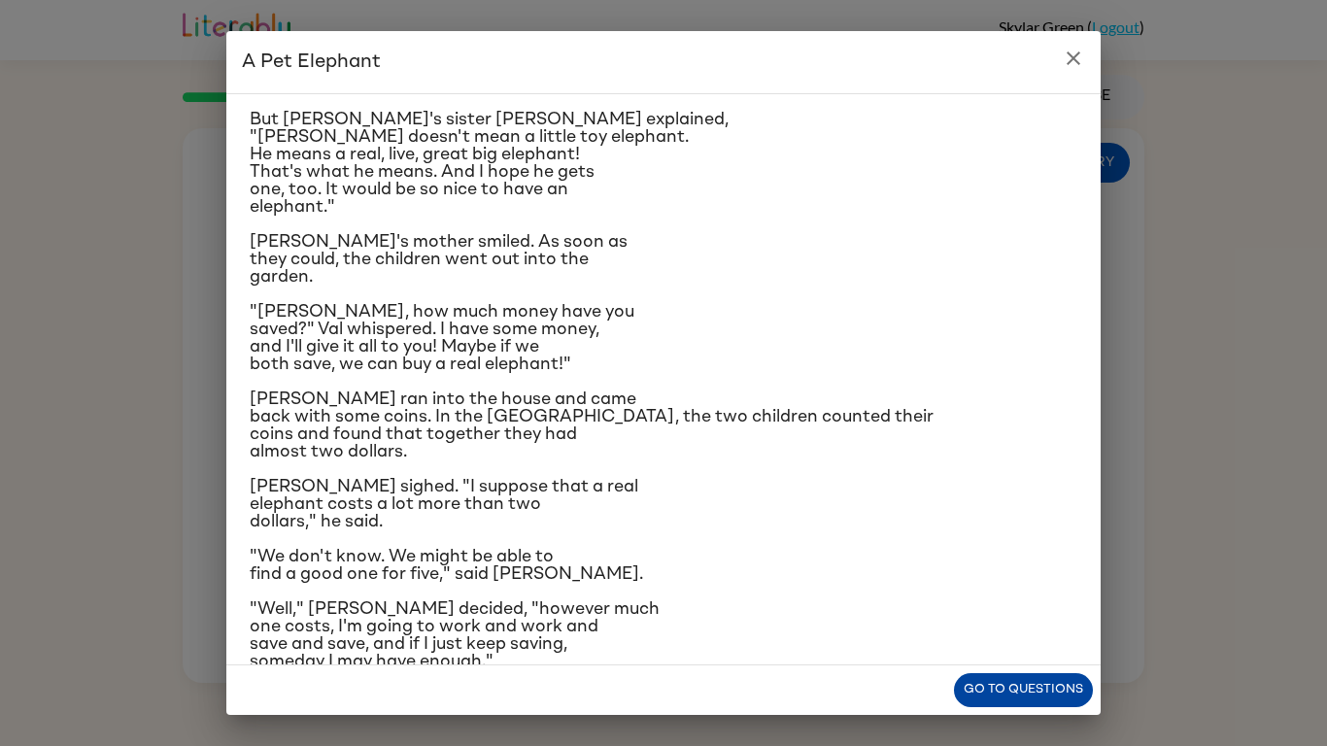
click at [1049, 628] on button "Go to questions" at bounding box center [1023, 690] width 139 height 34
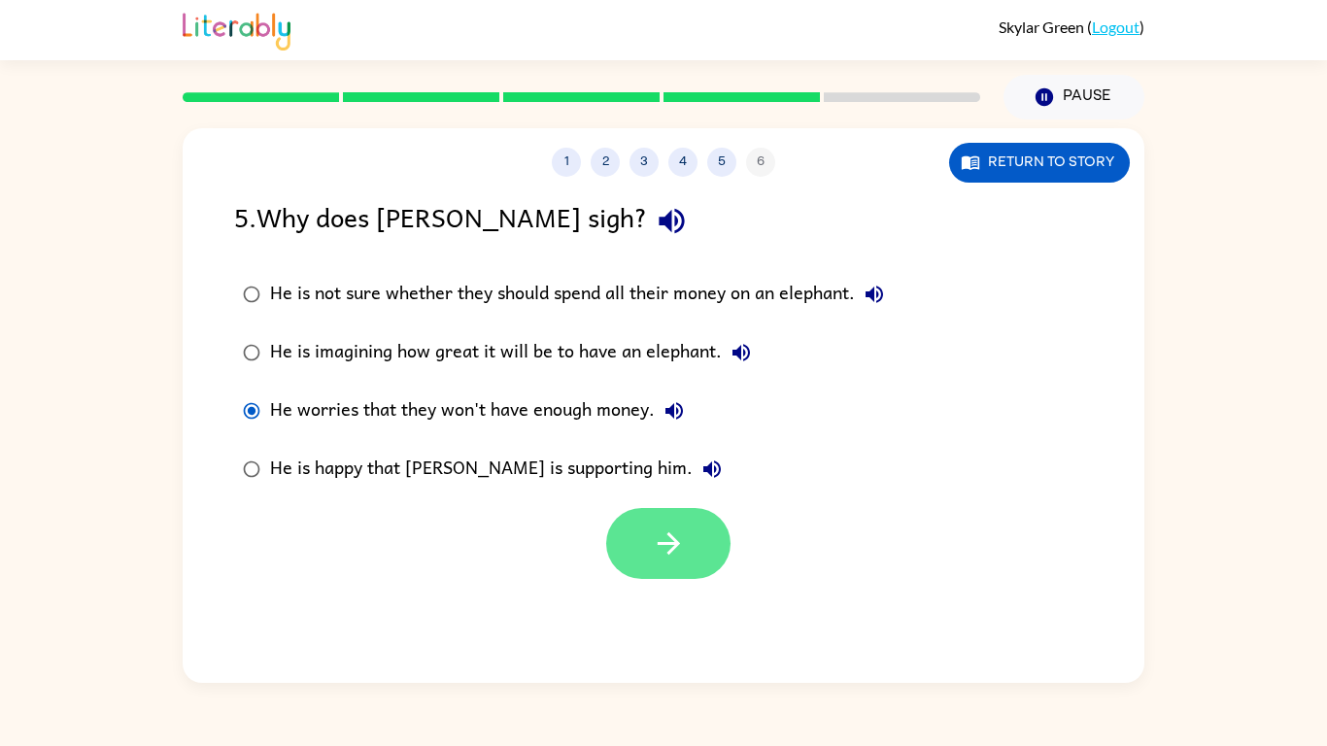
click at [618, 518] on button "button" at bounding box center [668, 543] width 124 height 71
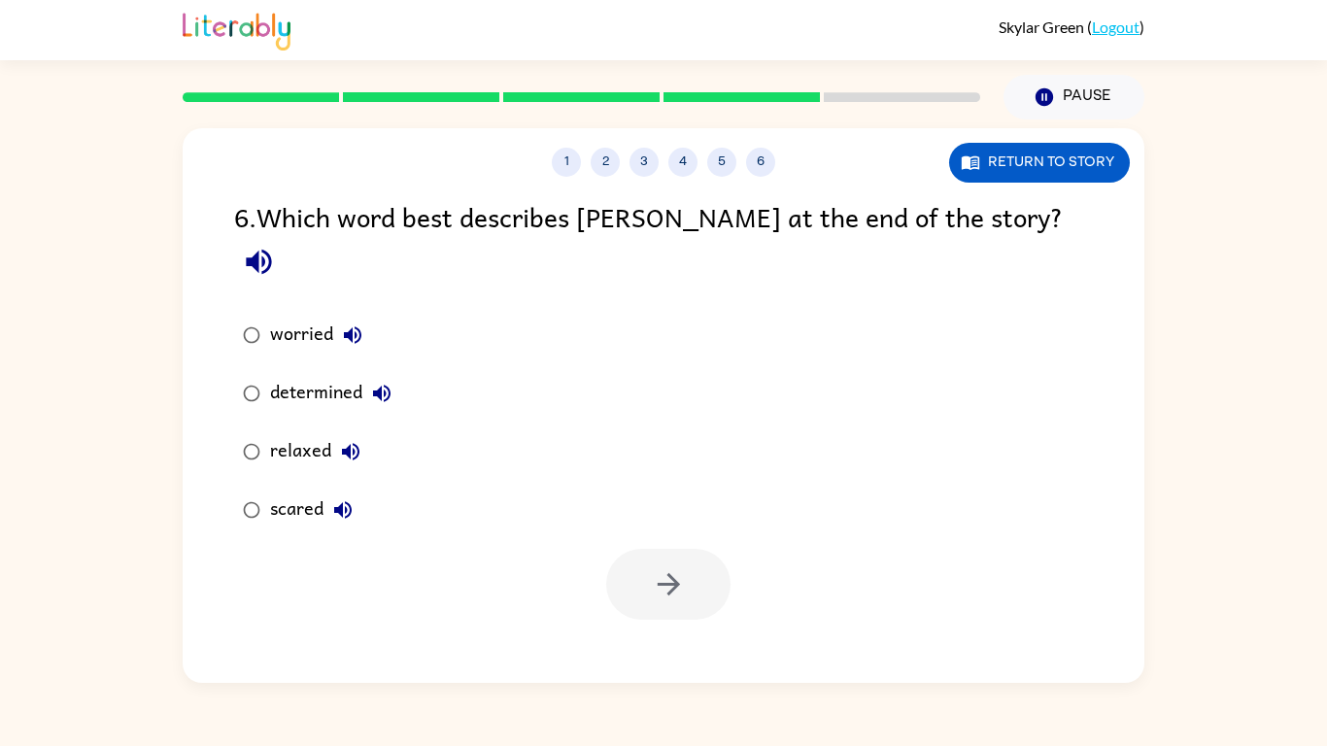
click at [990, 186] on div "1 2 3 4 5 6 Return to story 6 . Which word best describes [PERSON_NAME] at the …" at bounding box center [664, 405] width 962 height 555
click at [989, 176] on button "Return to story" at bounding box center [1039, 163] width 181 height 40
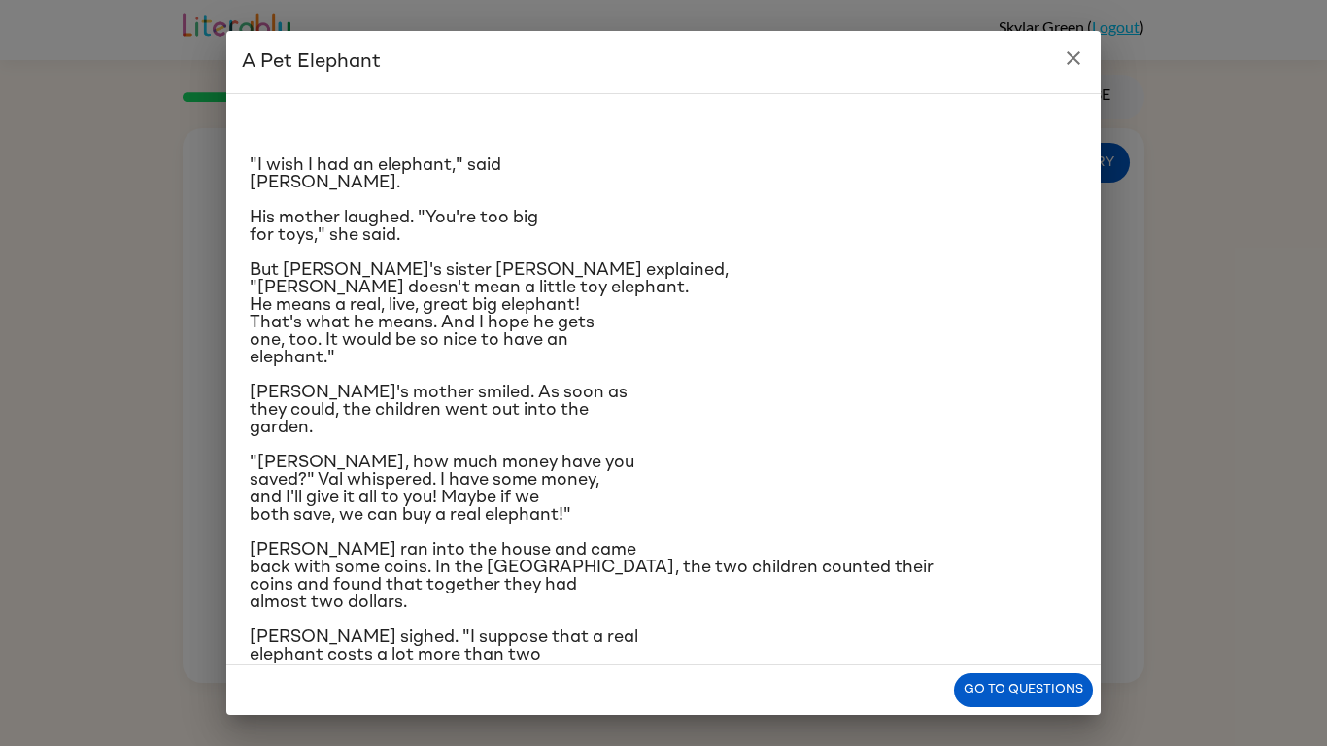
scroll to position [242, 0]
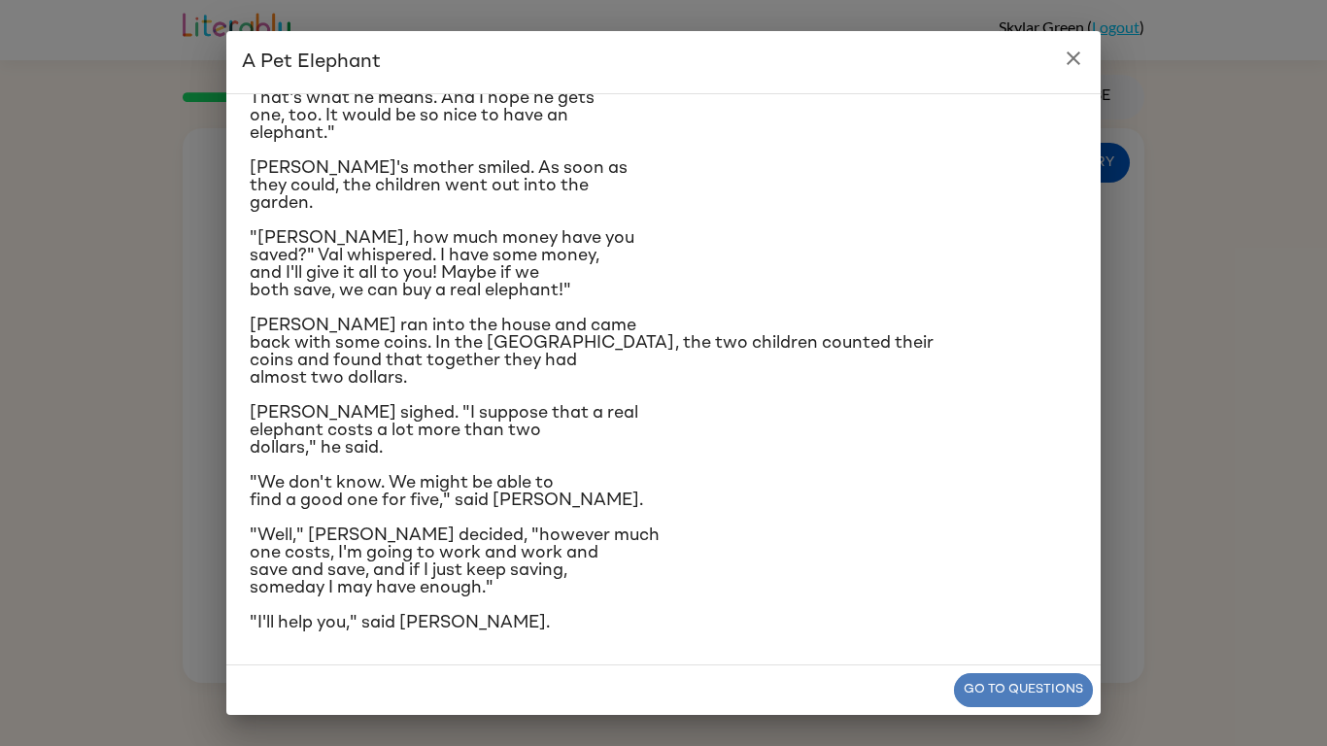
click at [1039, 628] on button "Go to questions" at bounding box center [1023, 690] width 139 height 34
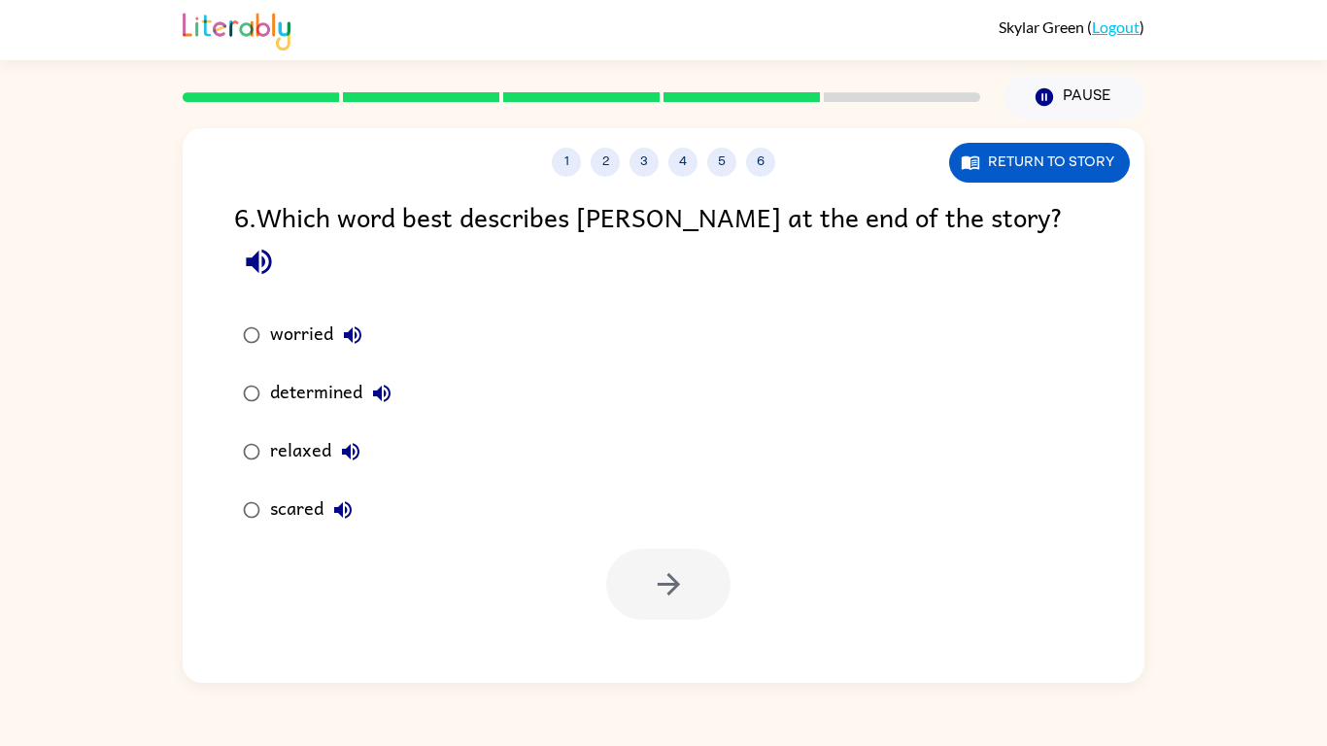
click at [322, 432] on div "relaxed" at bounding box center [320, 451] width 100 height 39
click at [688, 549] on button "button" at bounding box center [668, 584] width 124 height 71
